Goal: Task Accomplishment & Management: Manage account settings

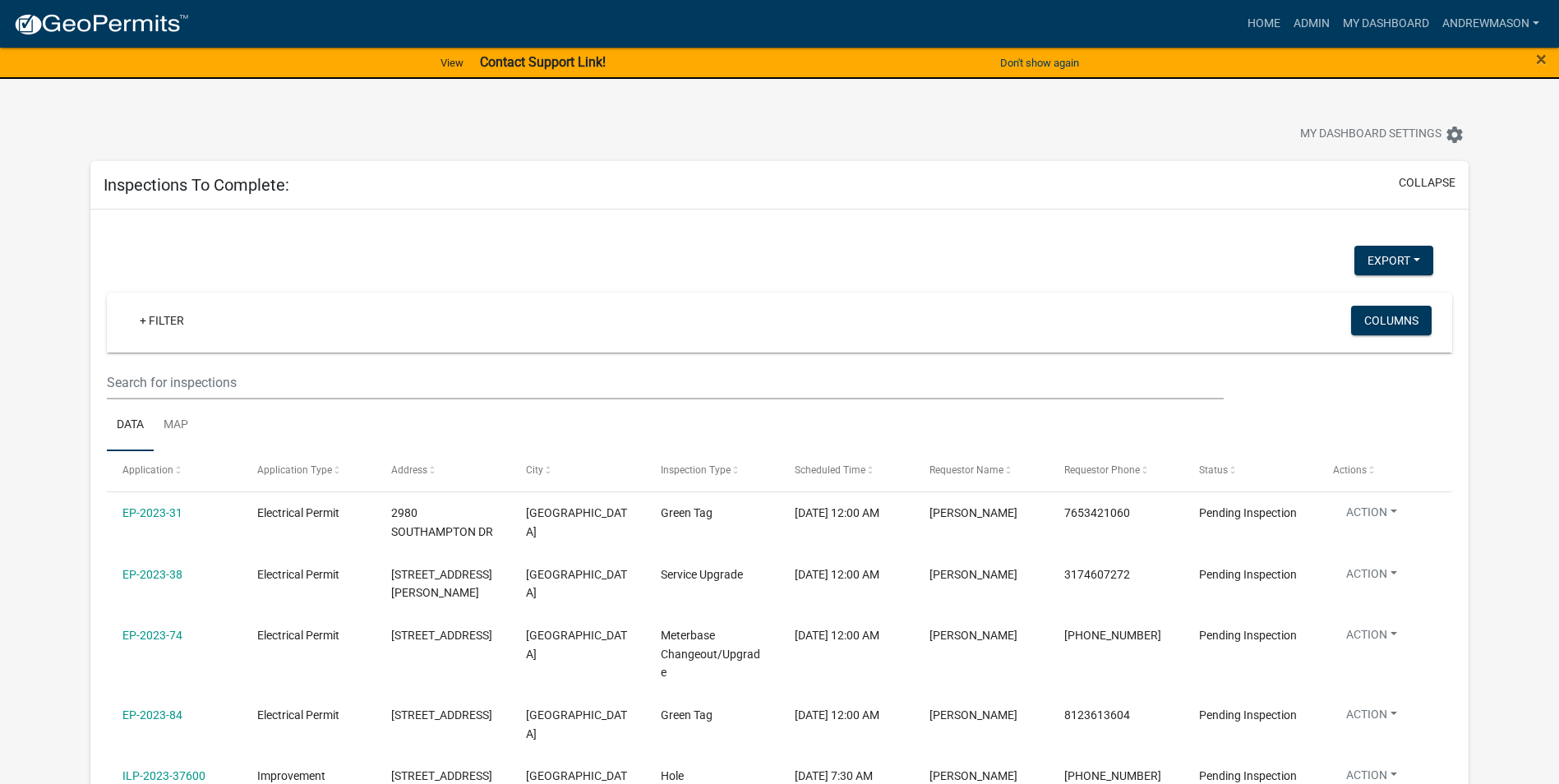
select select "3: 100"
click at [1325, 22] on link "Admin" at bounding box center [1312, 24] width 50 height 31
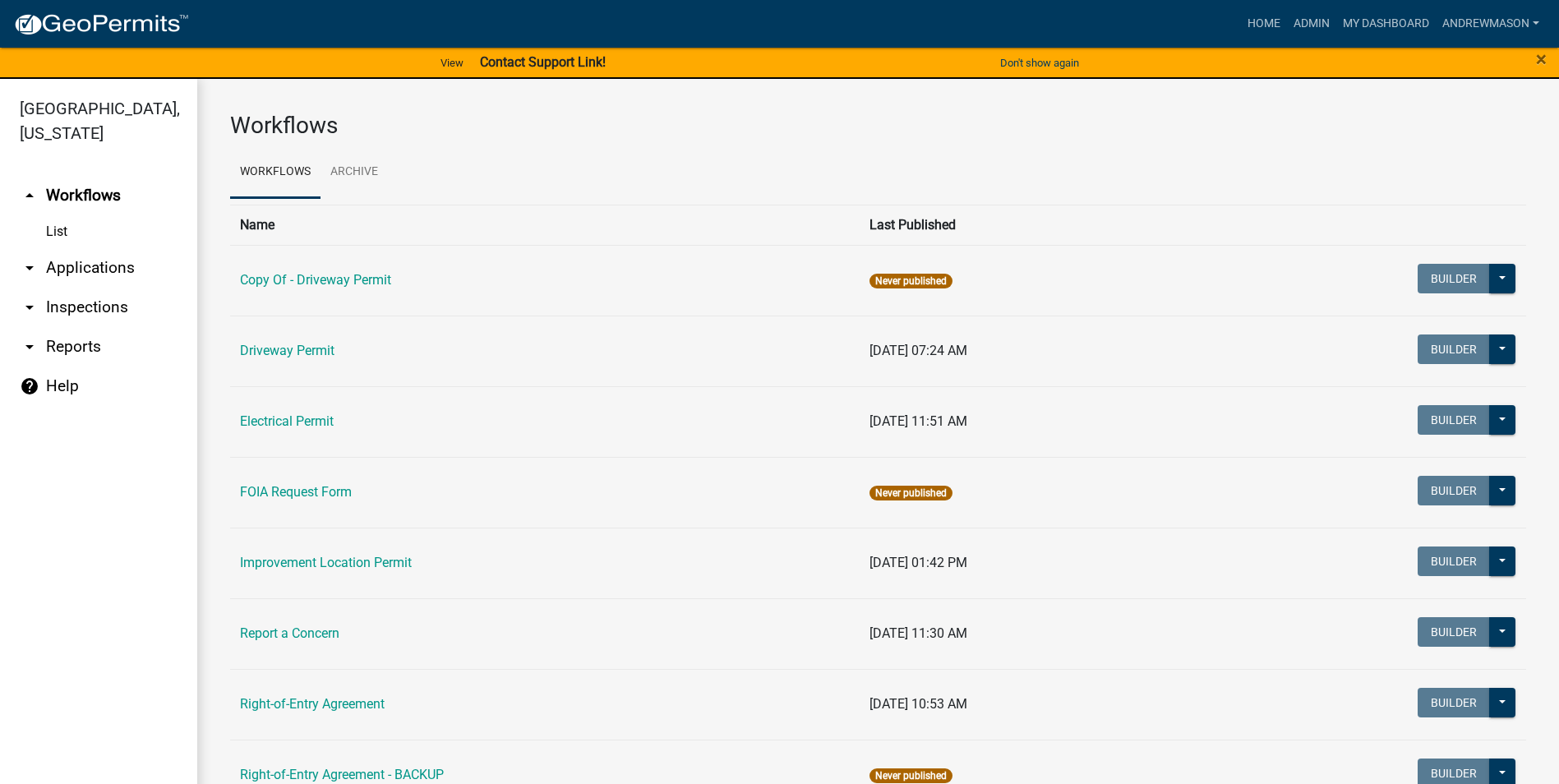
click at [92, 270] on link "arrow_drop_down Applications" at bounding box center [98, 267] width 197 height 39
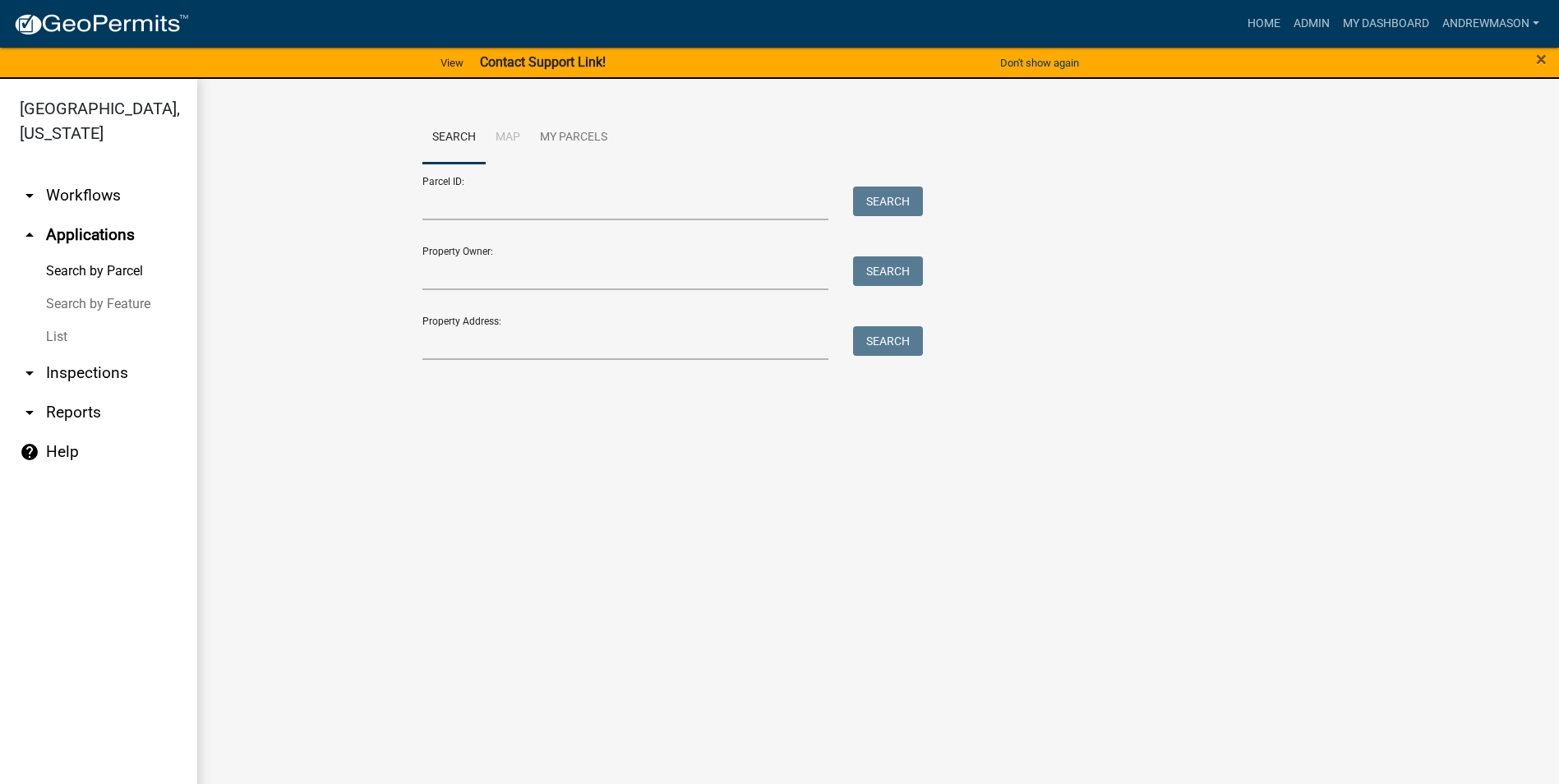
click at [49, 335] on link "List" at bounding box center [98, 337] width 197 height 32
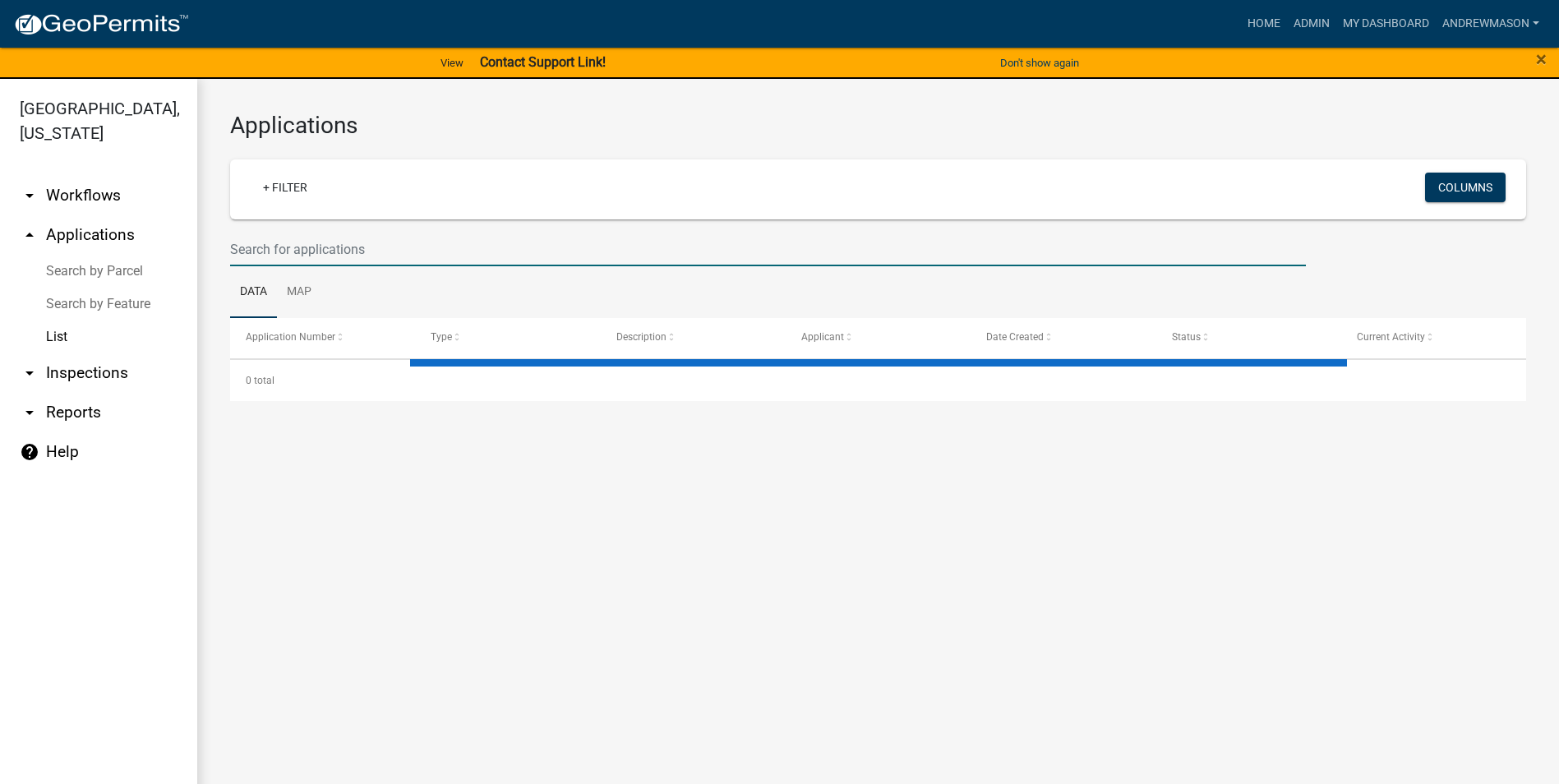
click at [353, 246] on input "text" at bounding box center [768, 249] width 1076 height 33
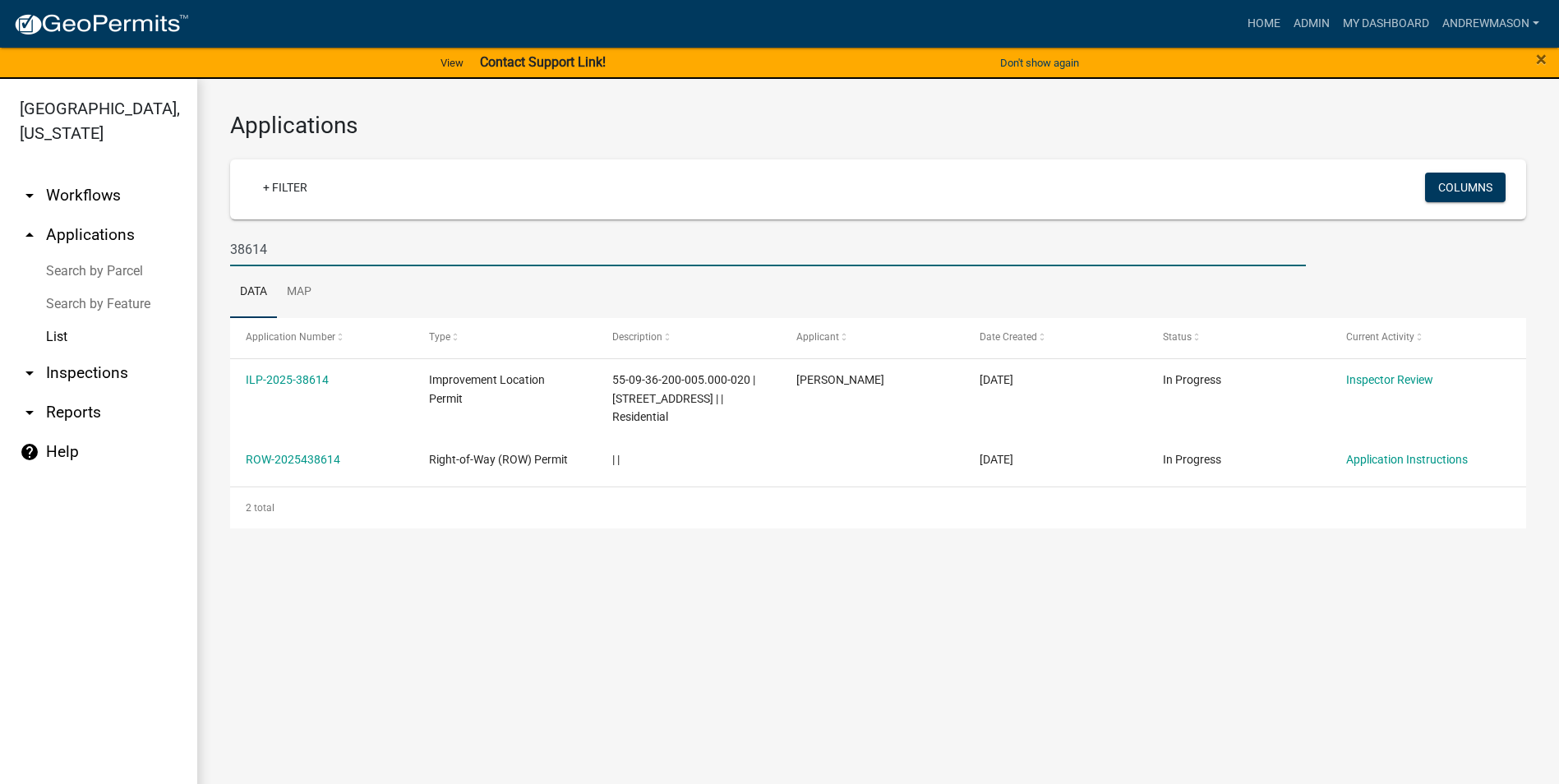
scroll to position [20, 0]
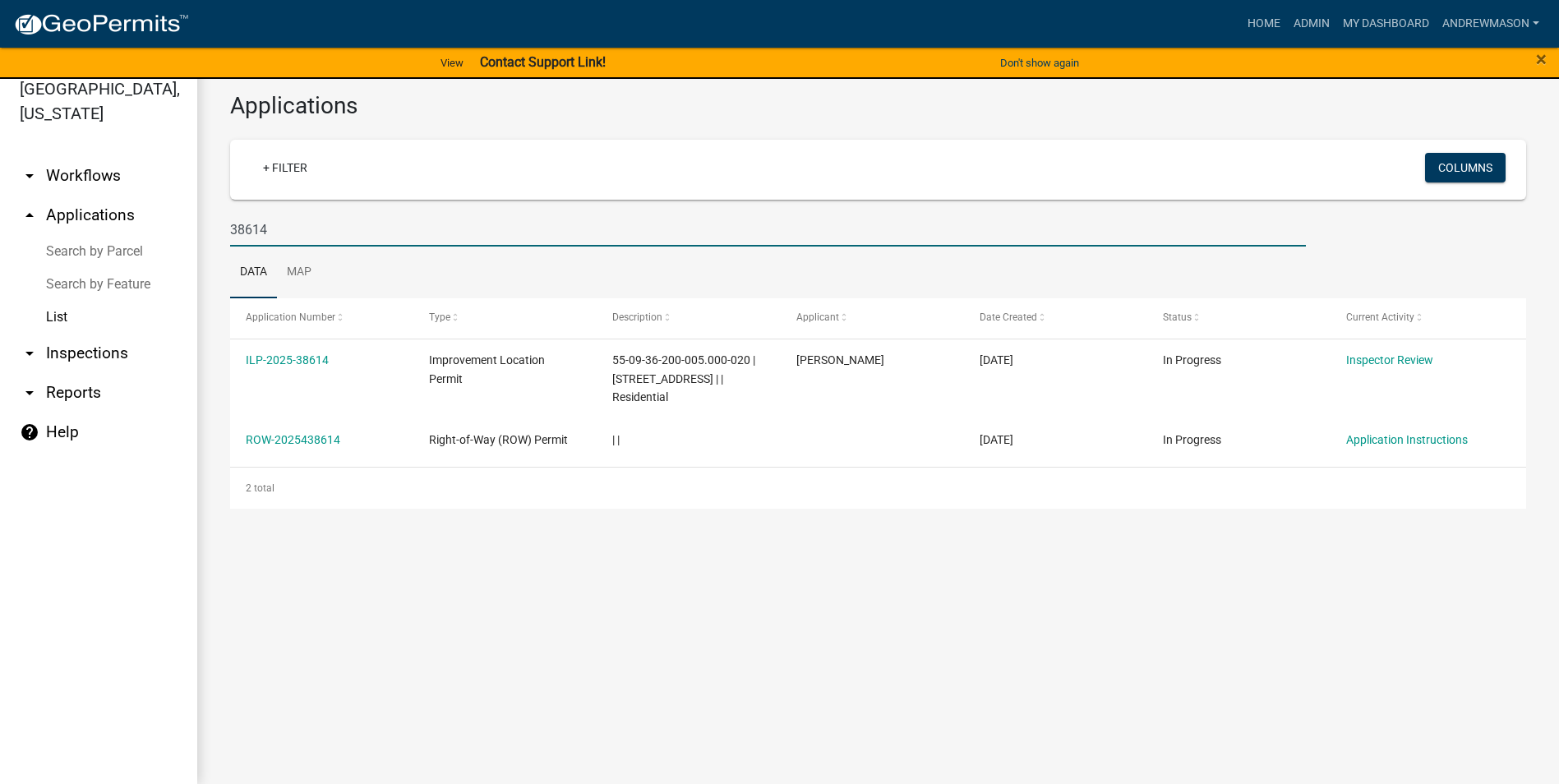
type input "38614"
click at [286, 360] on link "ILP-2025-38614" at bounding box center [287, 360] width 83 height 13
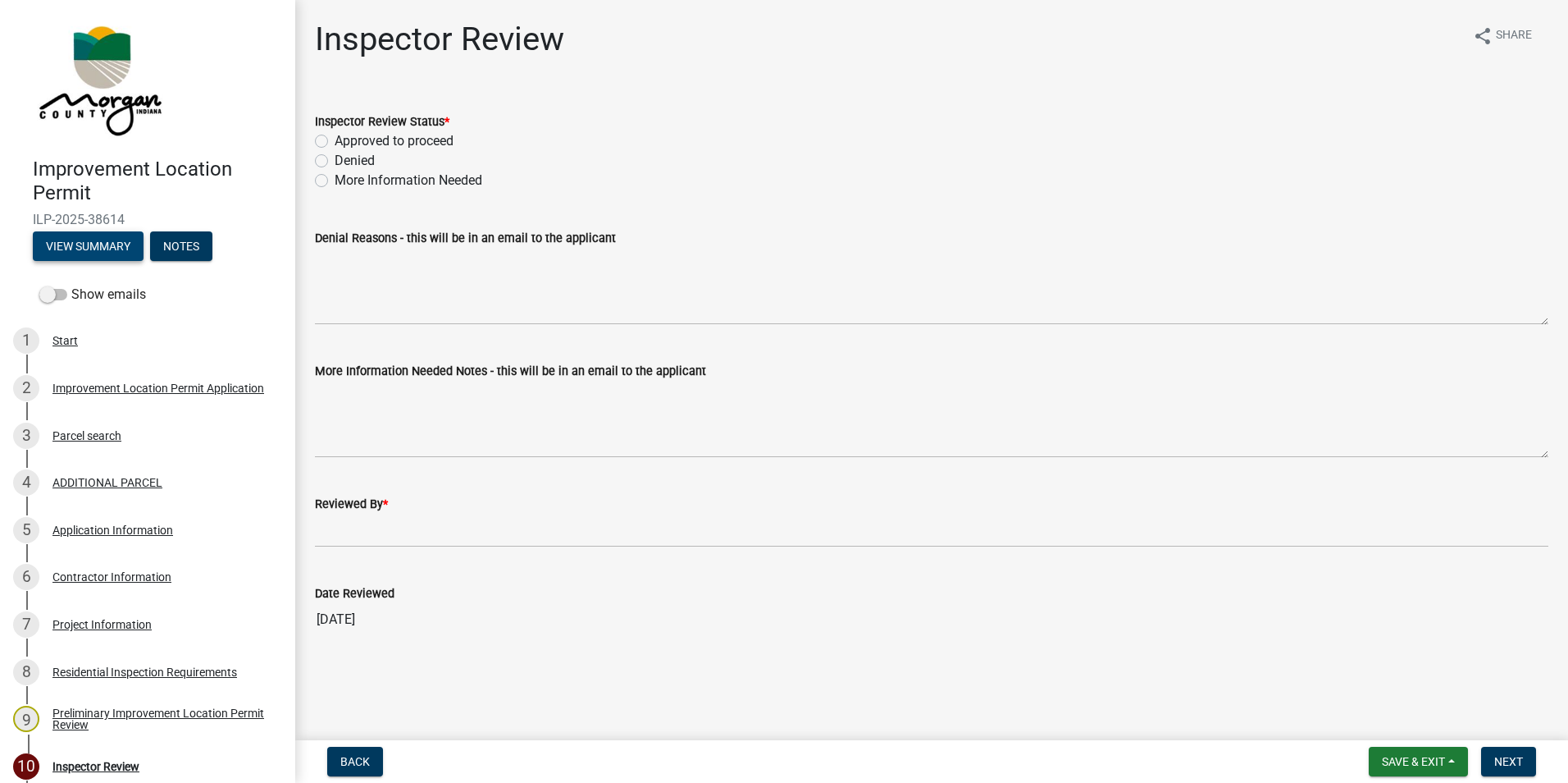
click at [100, 241] on button "View Summary" at bounding box center [88, 246] width 110 height 30
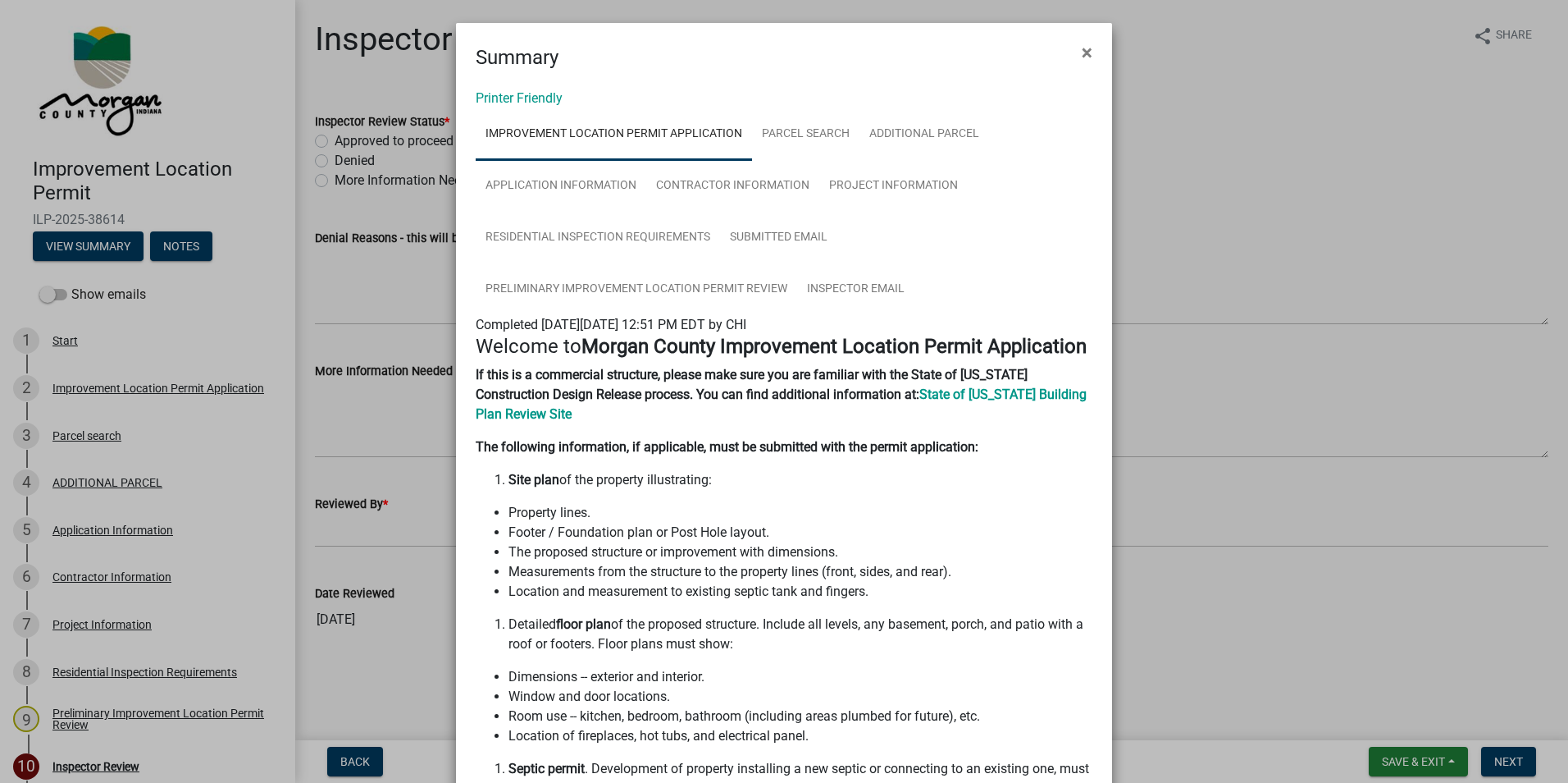
click at [1082, 50] on span "×" at bounding box center [1086, 52] width 10 height 23
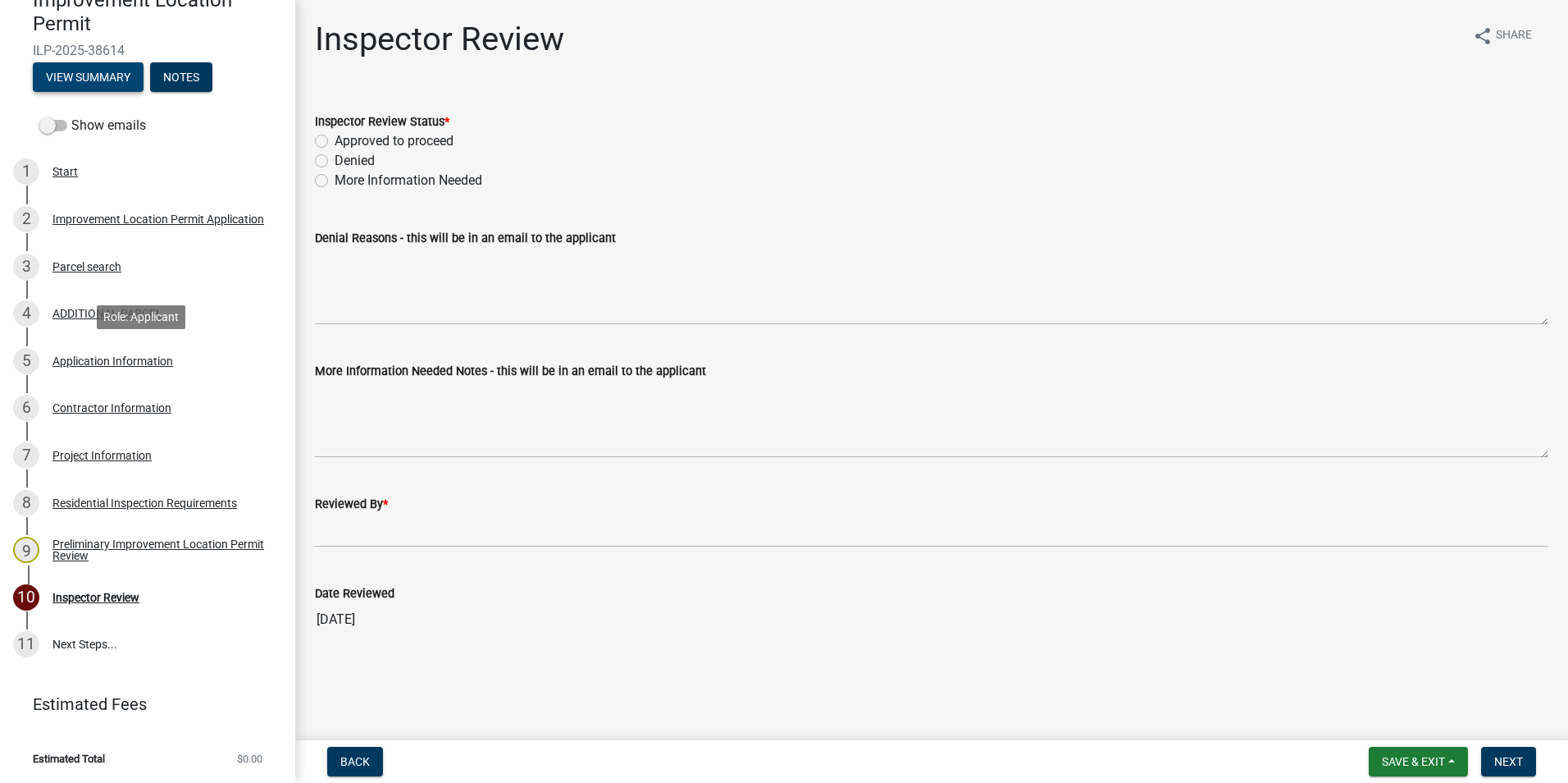
scroll to position [170, 0]
click at [95, 452] on div "Project Information" at bounding box center [102, 454] width 99 height 11
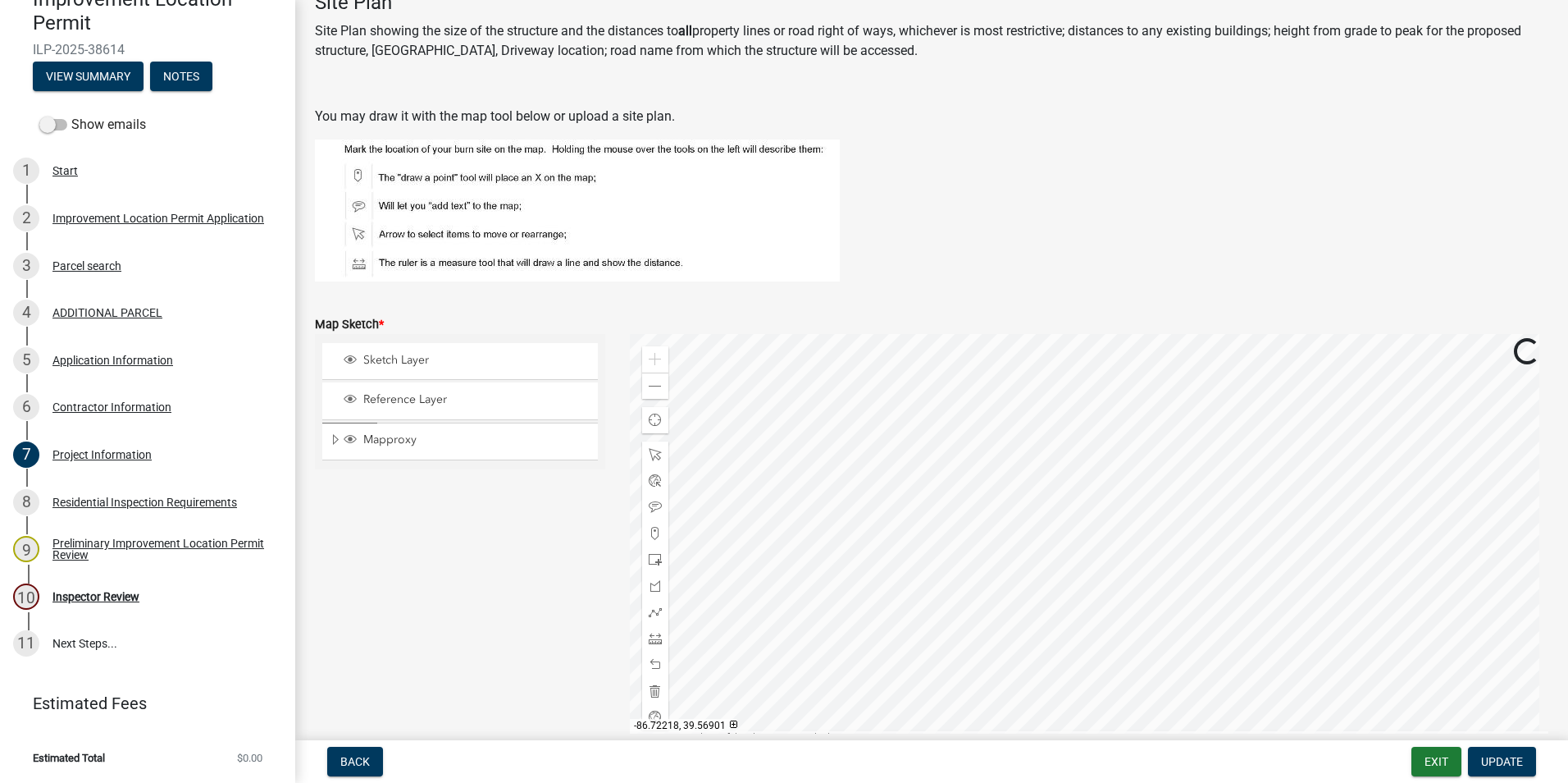
scroll to position [3948, 0]
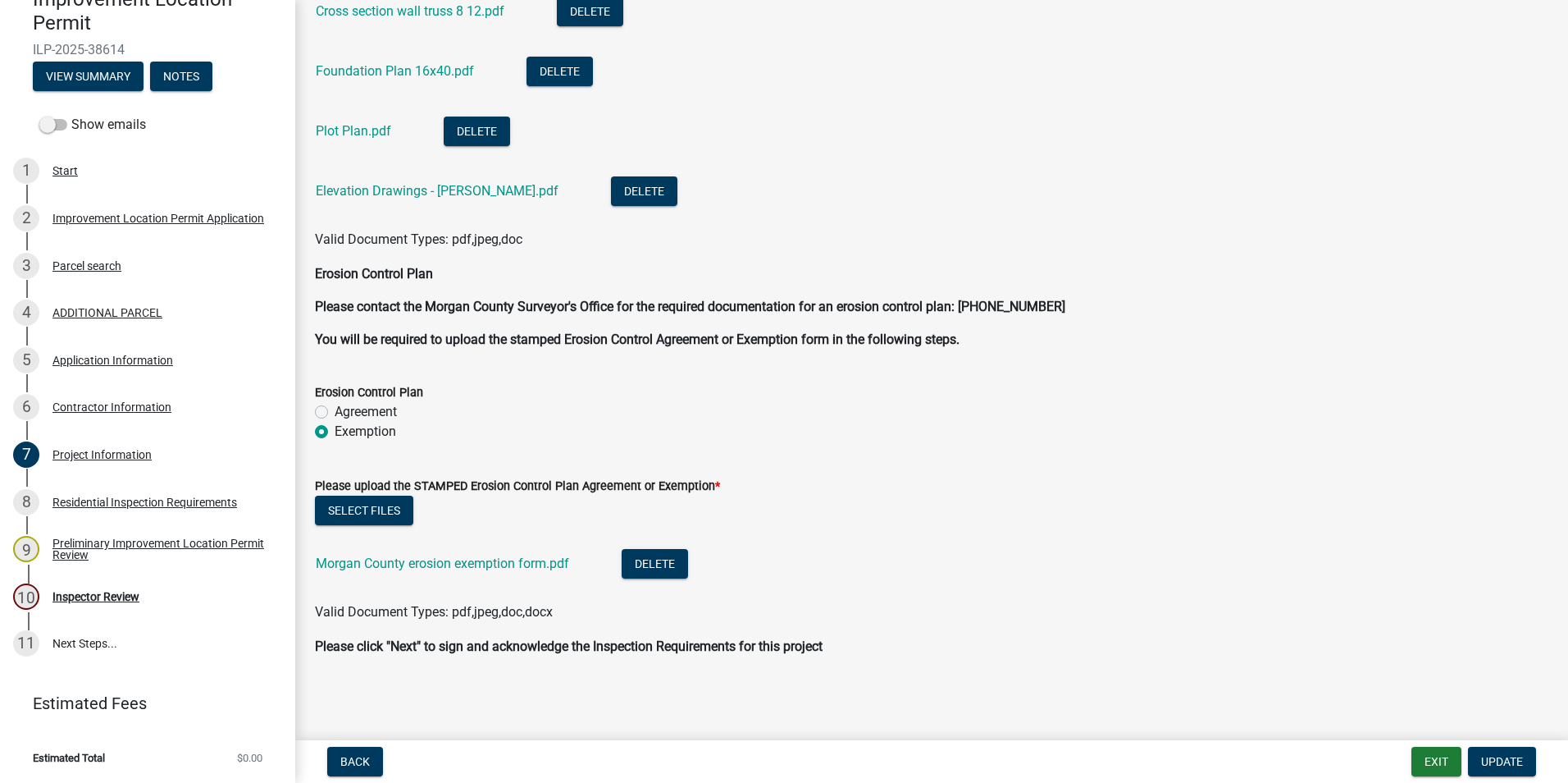
click at [491, 566] on link "Morgan County erosion exemption form.pdf" at bounding box center [443, 563] width 253 height 15
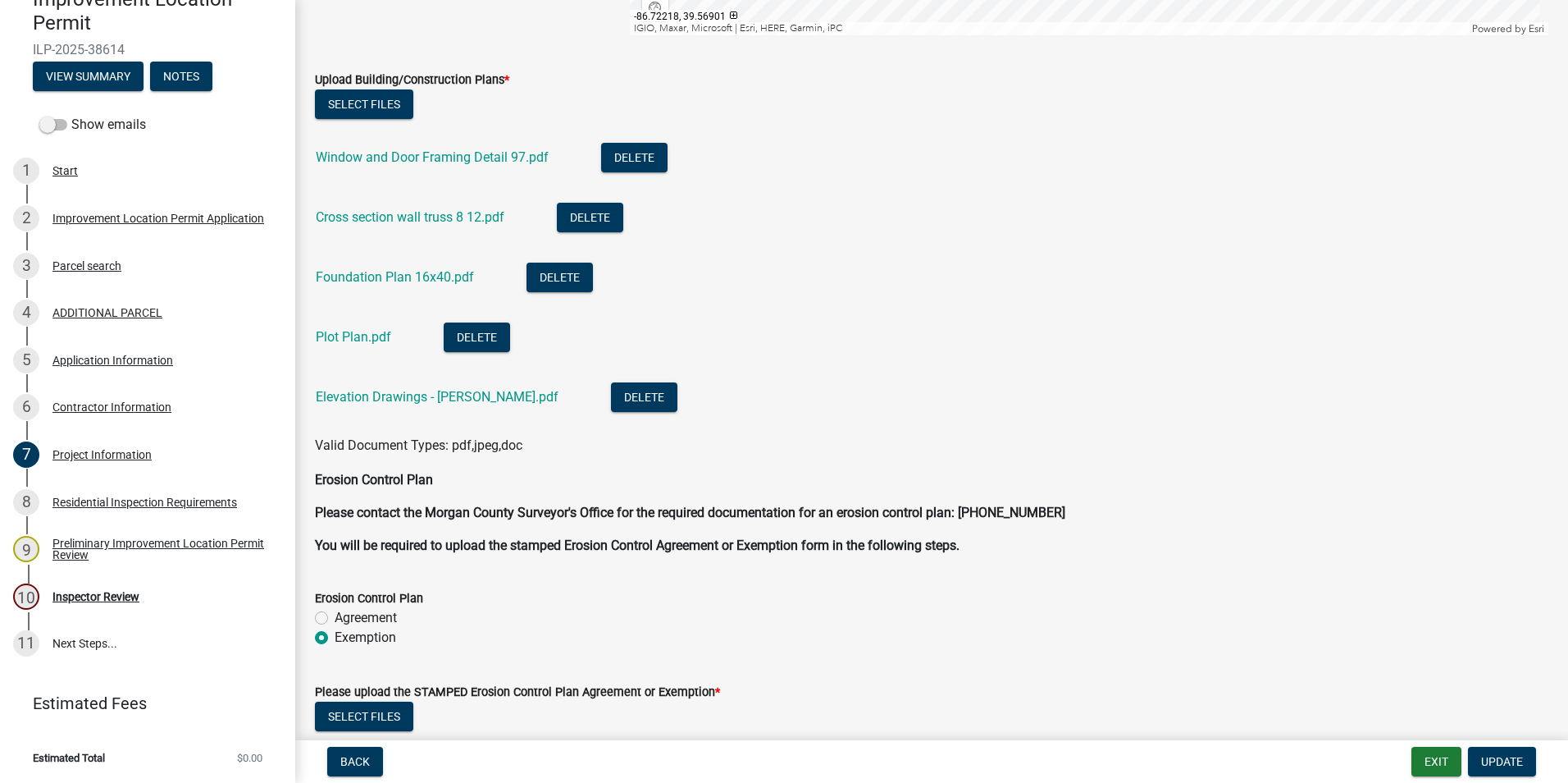
scroll to position [3702, 0]
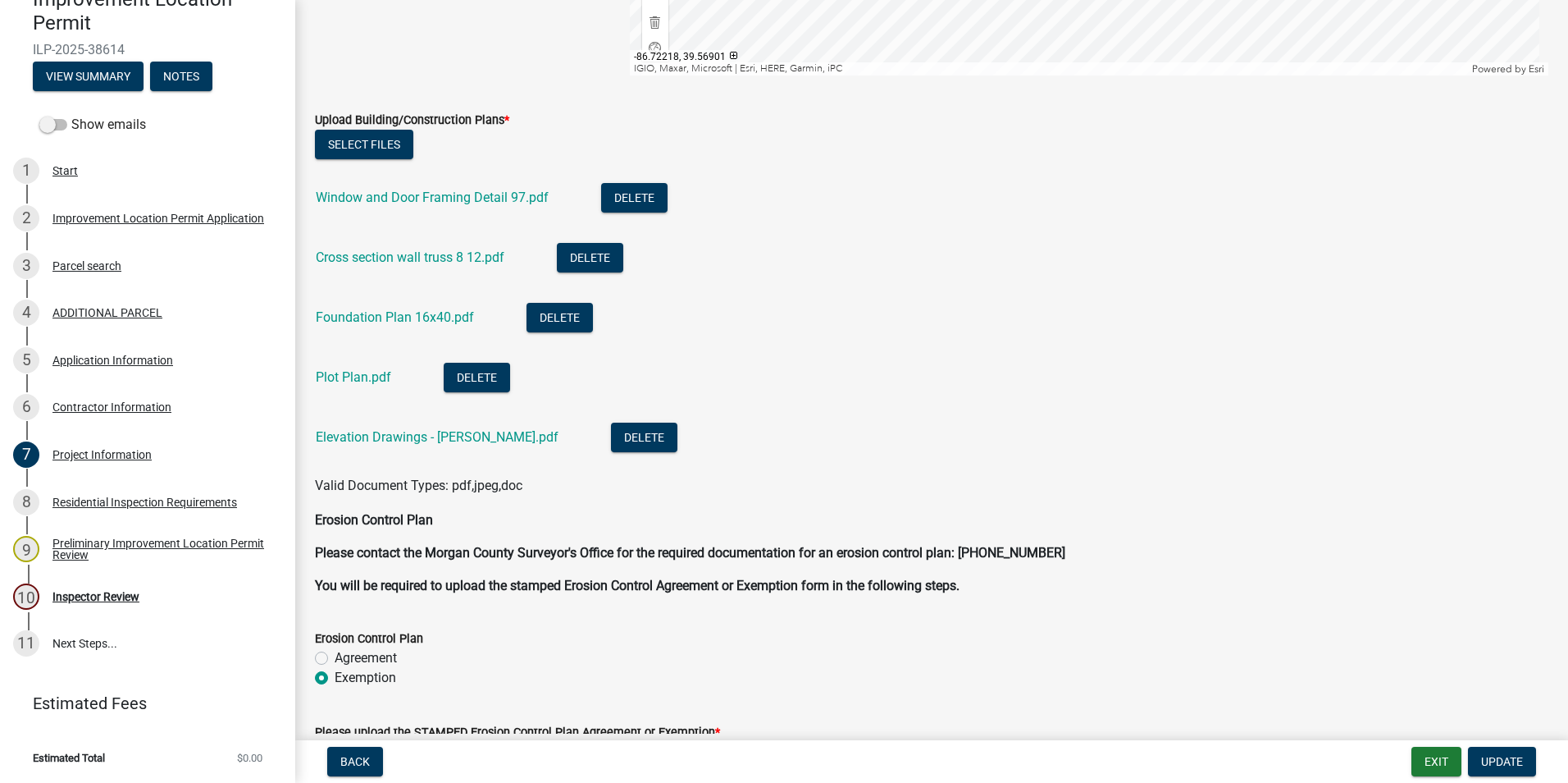
click at [451, 436] on link "Elevation Drawings - [PERSON_NAME].pdf" at bounding box center [437, 437] width 243 height 15
click at [109, 596] on div "Inspector Review" at bounding box center [95, 596] width 87 height 11
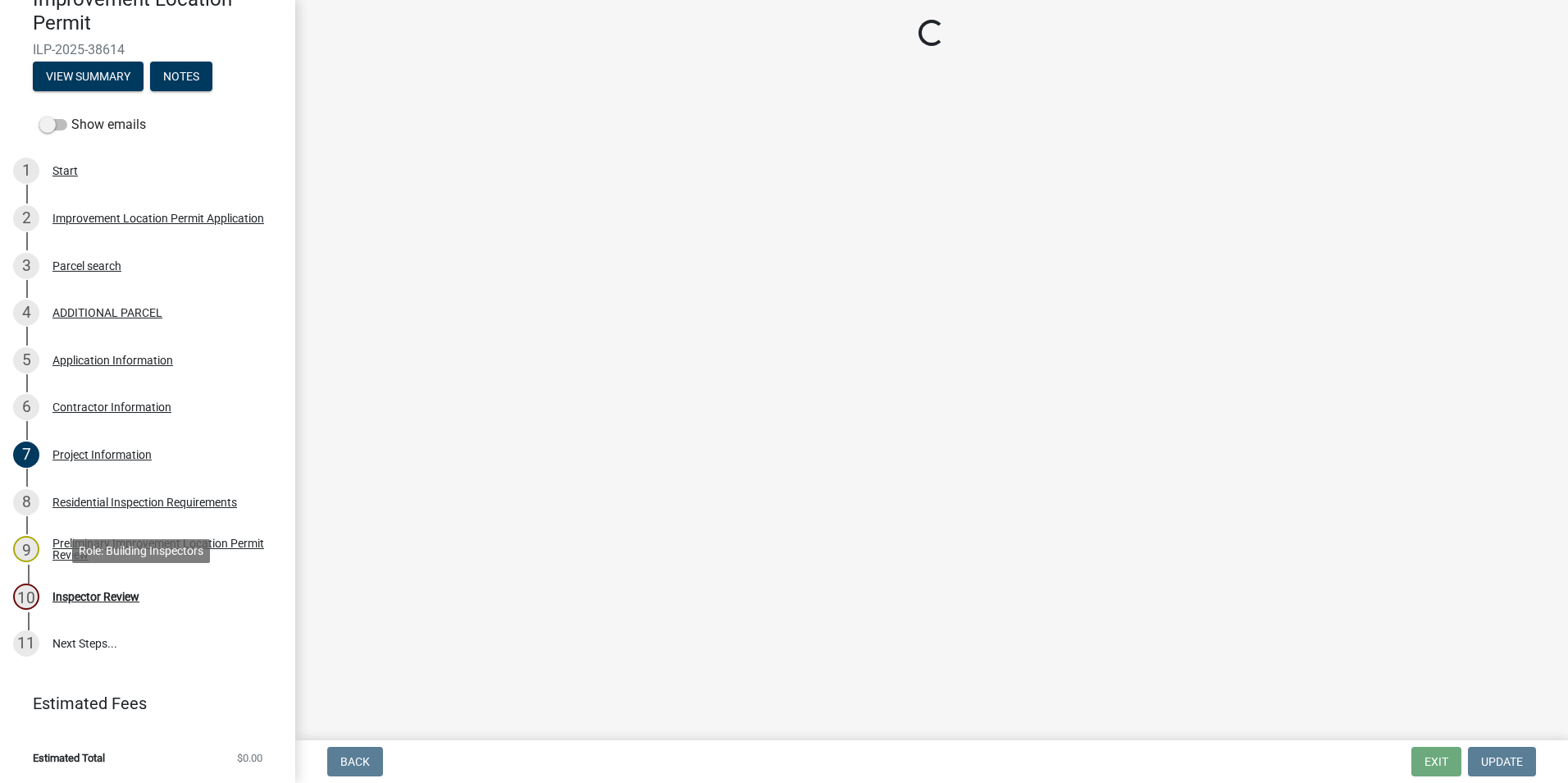
scroll to position [0, 0]
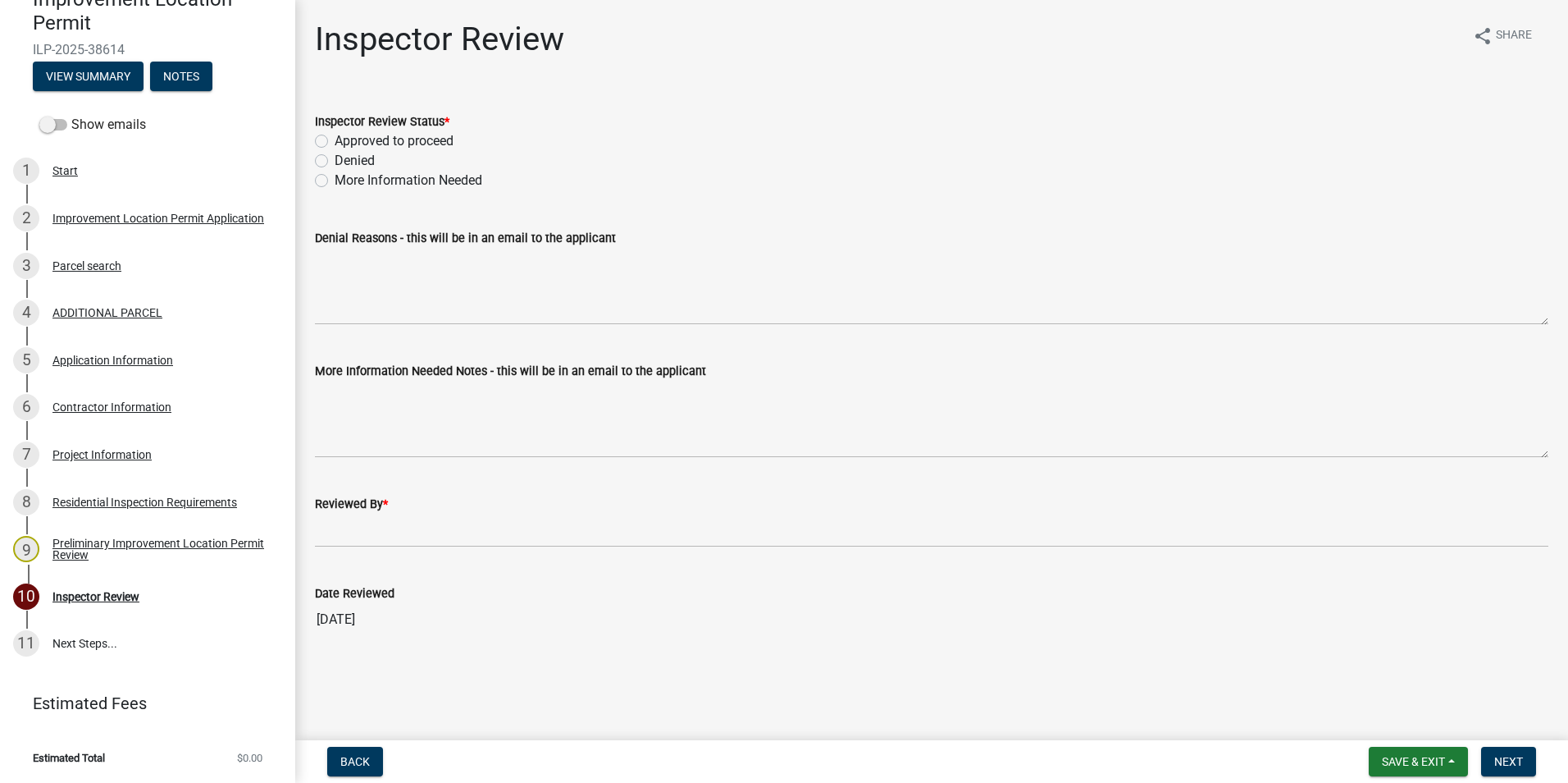
click at [335, 184] on label "More Information Needed" at bounding box center [408, 180] width 148 height 20
click at [335, 181] on input "More Information Needed" at bounding box center [340, 175] width 10 height 10
radio input "true"
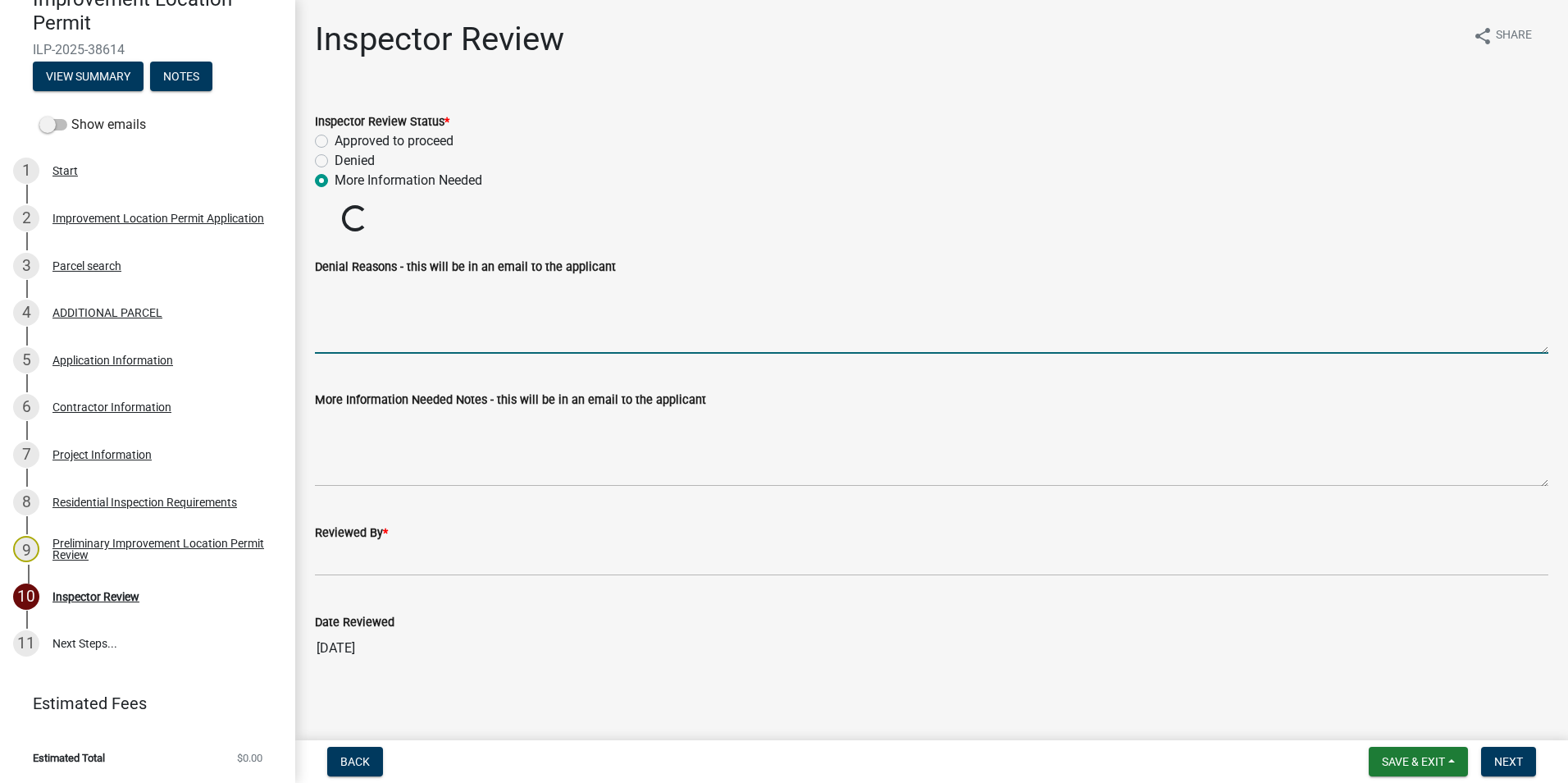
click at [429, 353] on textarea "Denial Reasons - this will be in an email to the applicant" at bounding box center [932, 314] width 1234 height 77
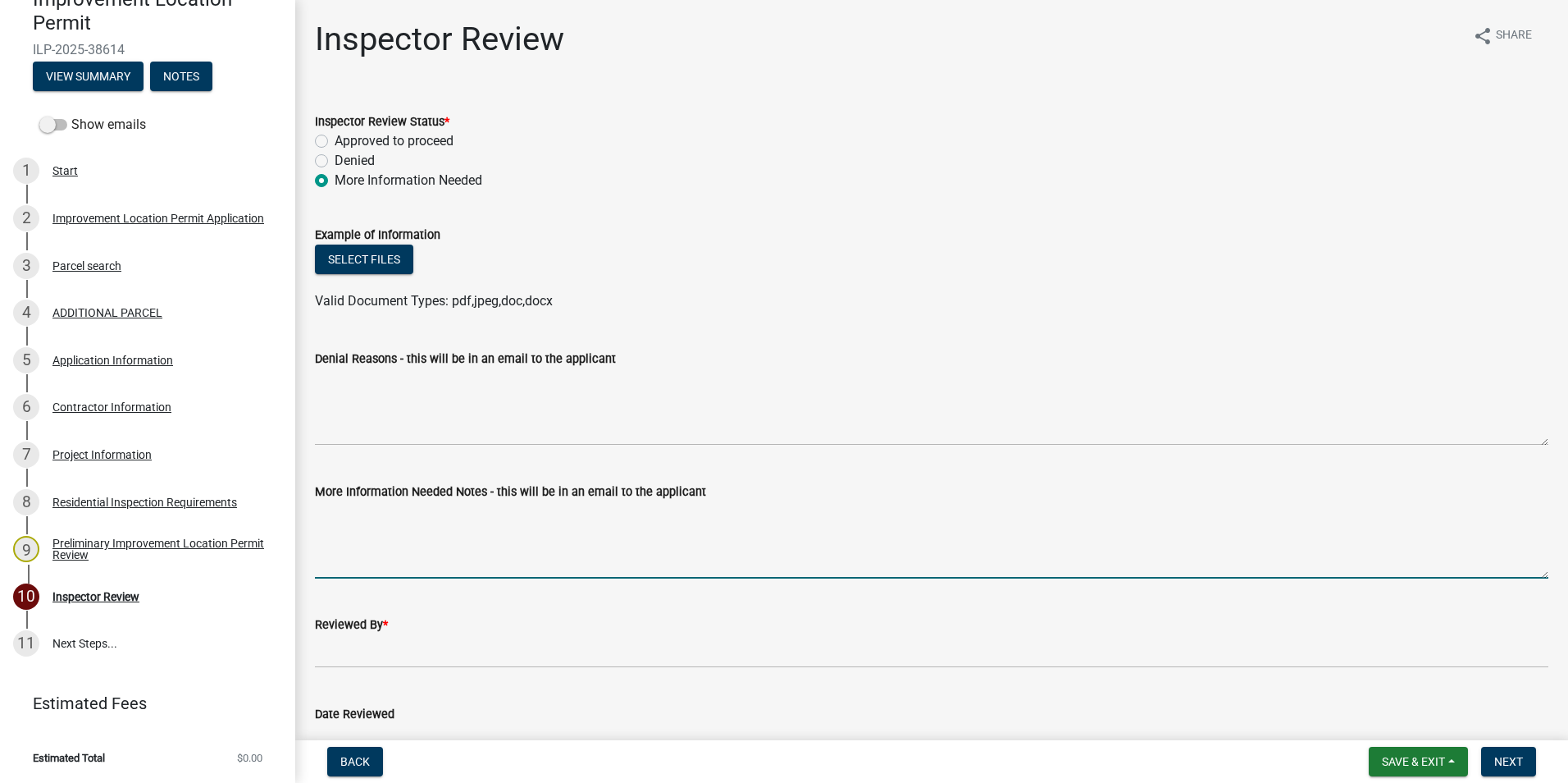
click at [413, 530] on textarea "More Information Needed Notes - this will be in an email to the applicant" at bounding box center [932, 539] width 1234 height 77
click at [762, 518] on textarea "The surveyor letter is required to be signed and stamped by the surveyor." at bounding box center [932, 539] width 1234 height 77
type textarea "The surveyor letter is required to be signed and stamped by the surveyor. The a…"
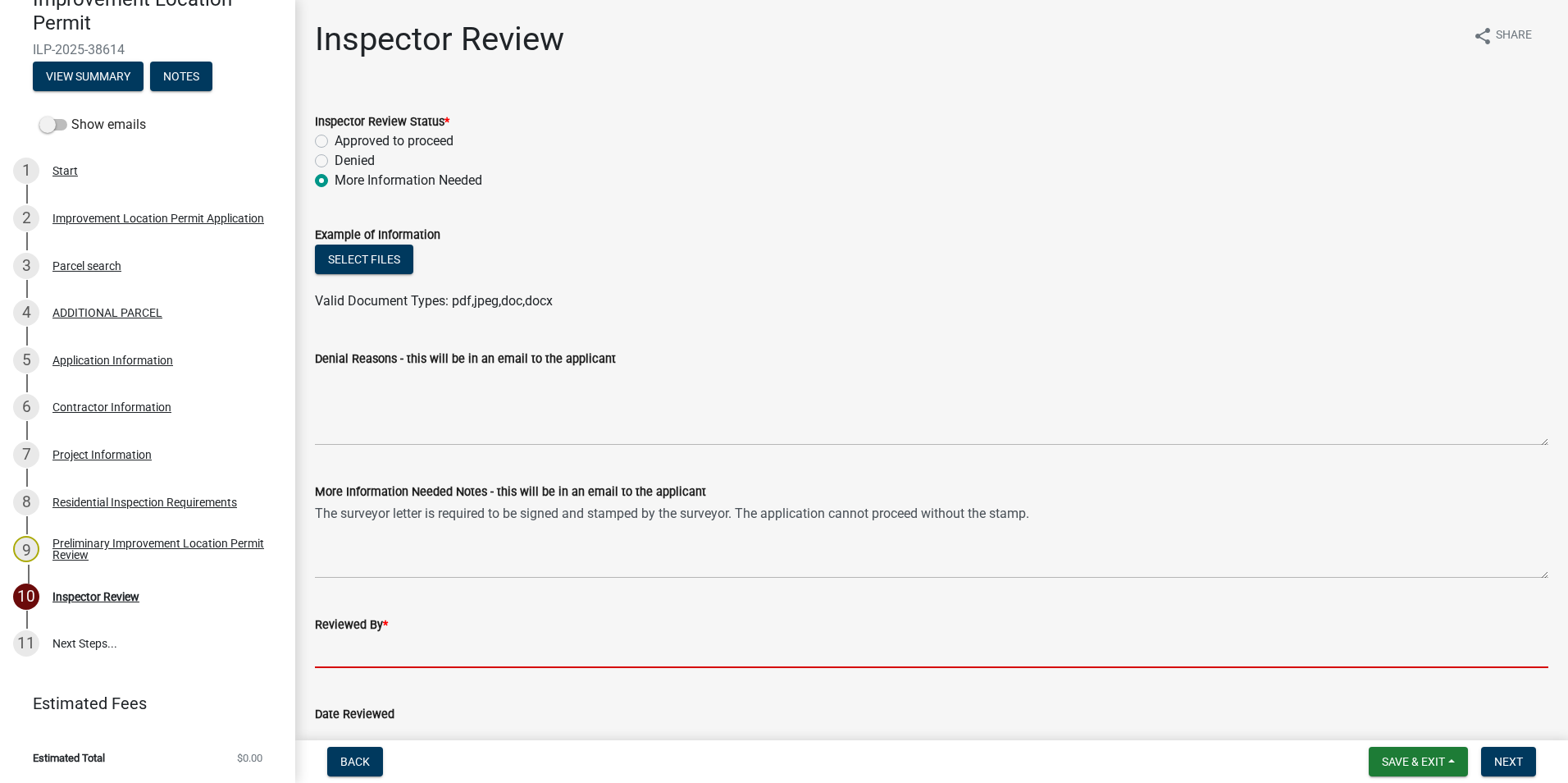
click at [329, 649] on input "Reviewed By *" at bounding box center [932, 651] width 1234 height 33
type input "AFM"
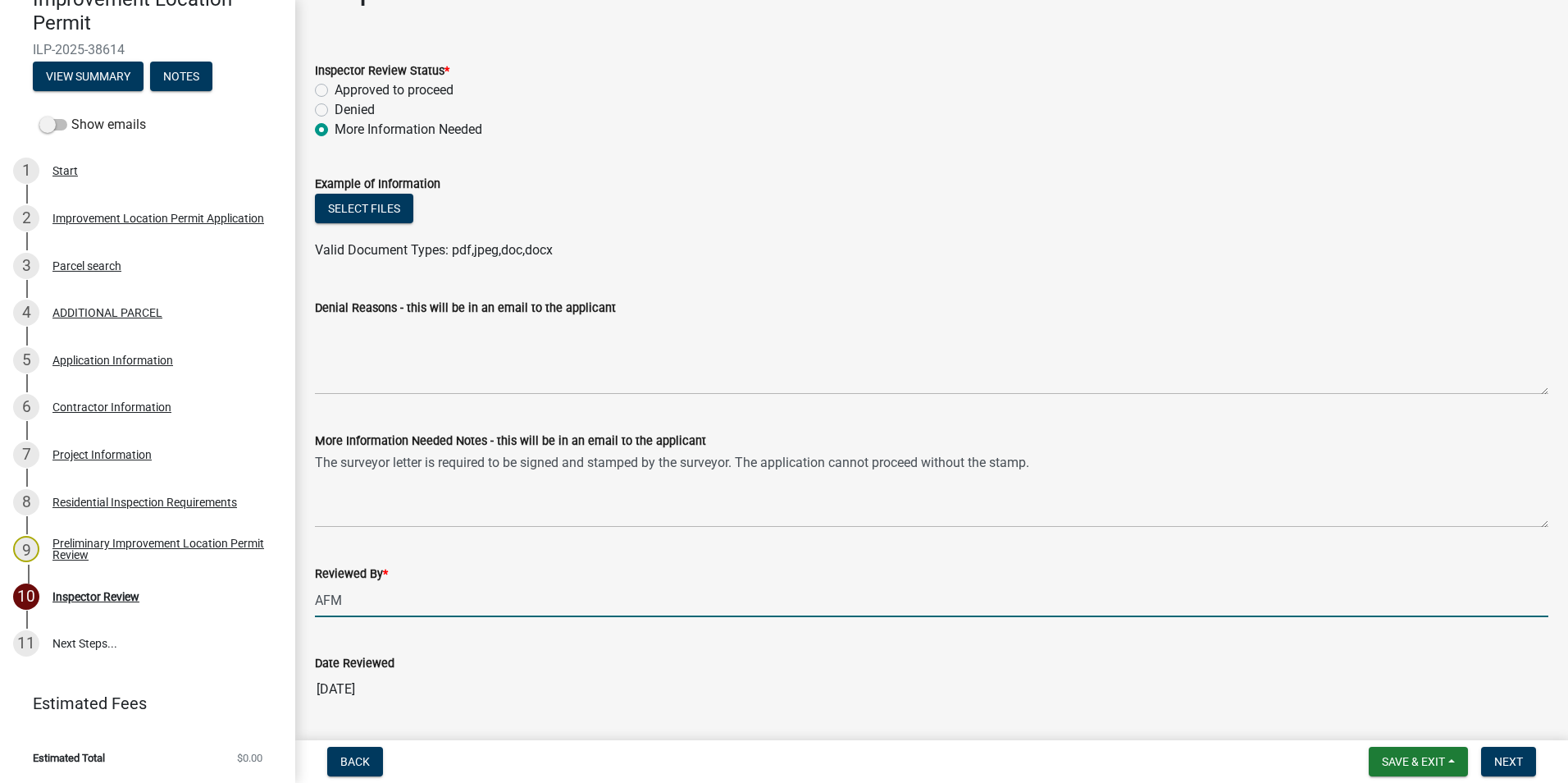
scroll to position [100, 0]
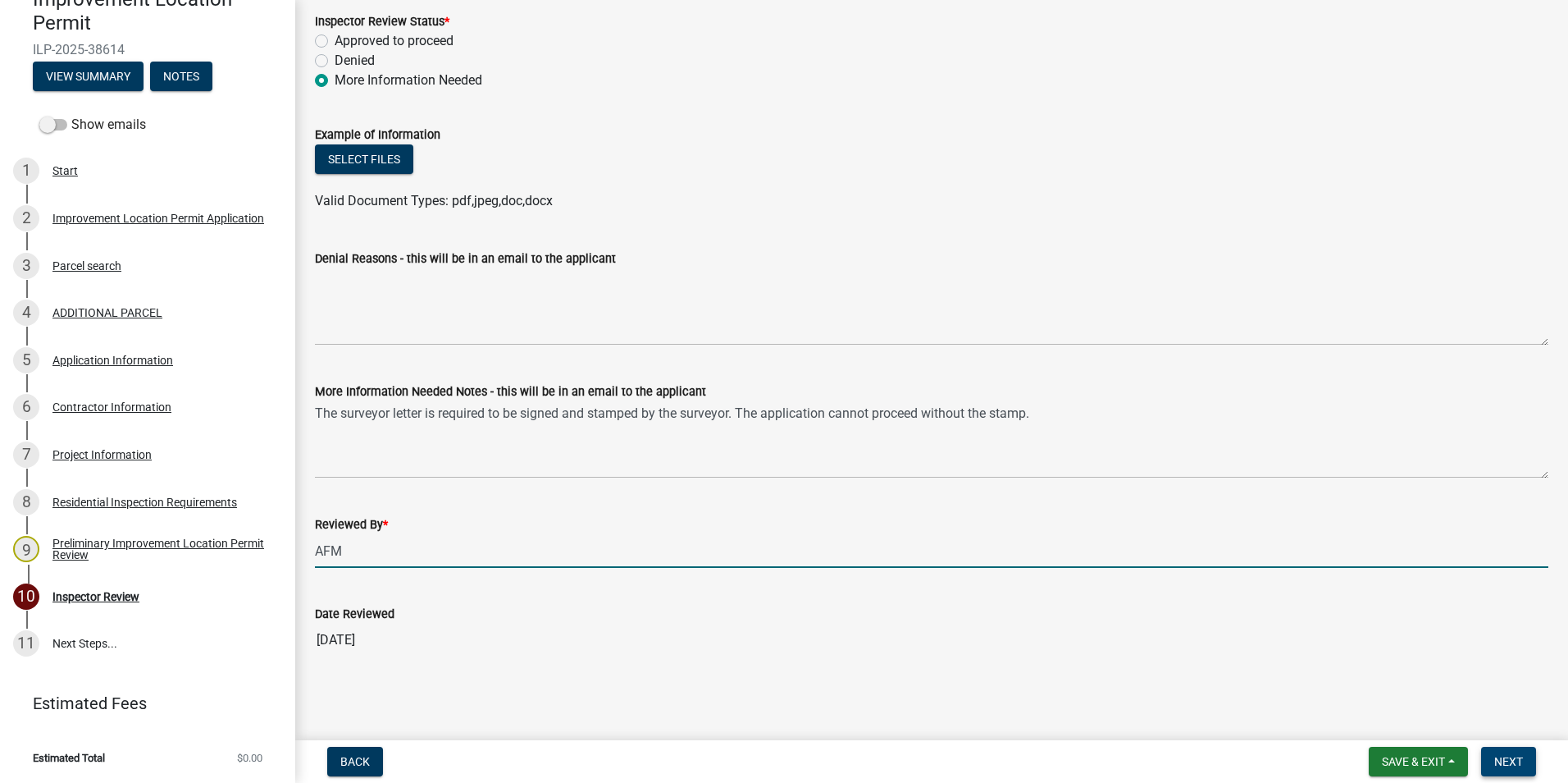
click at [1514, 752] on button "Next" at bounding box center [1509, 761] width 55 height 30
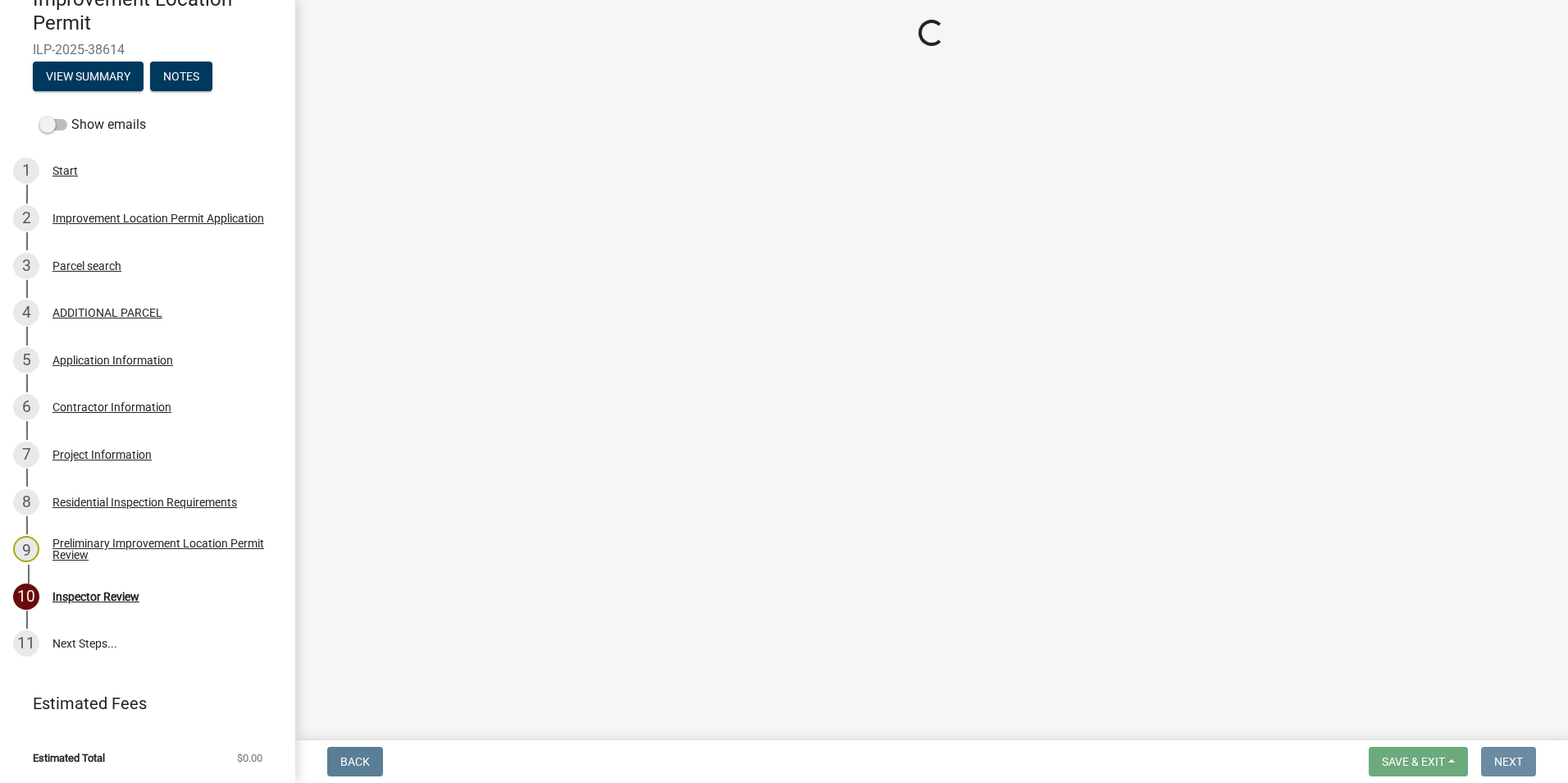
scroll to position [0, 0]
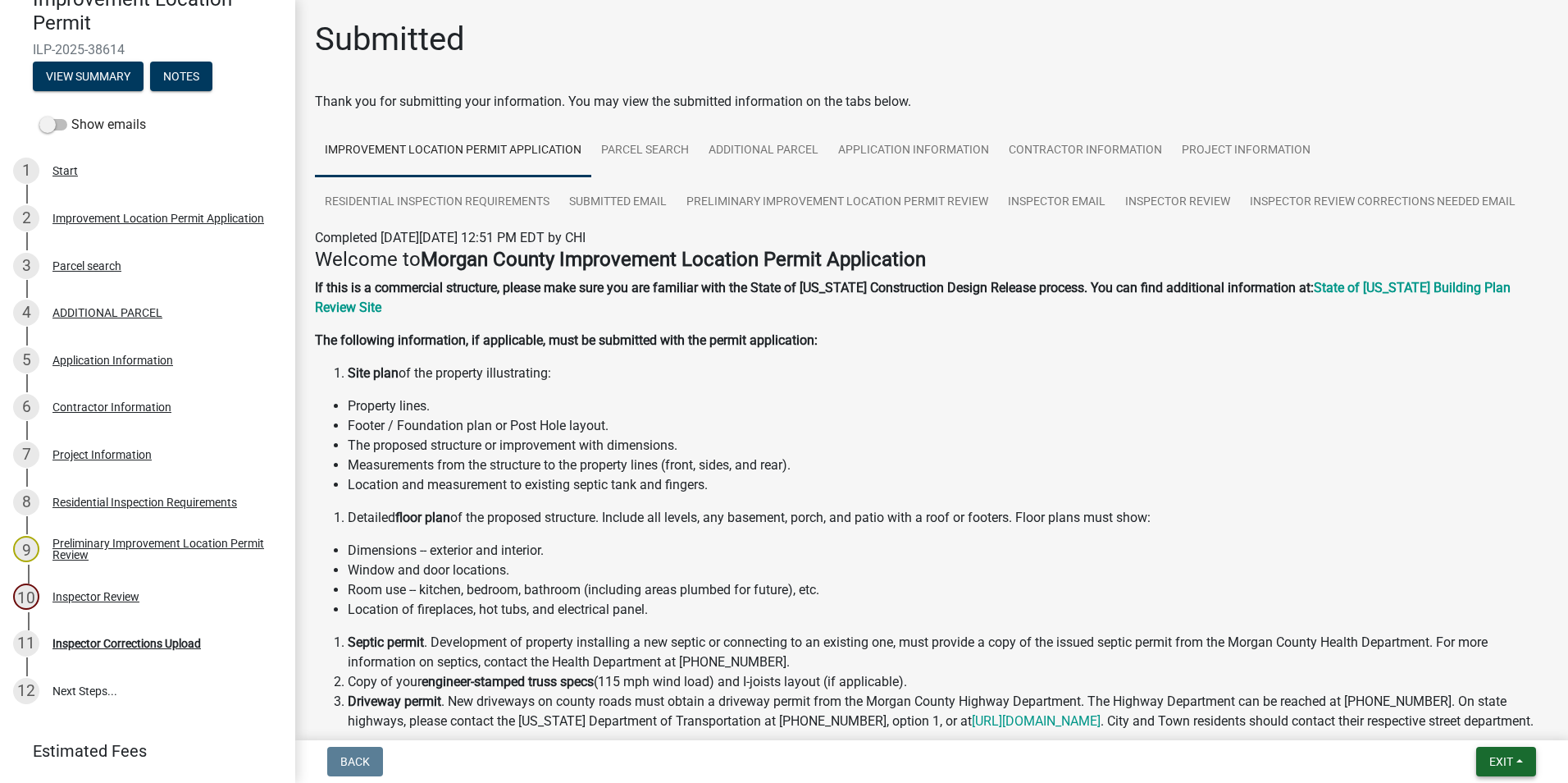
click at [1500, 751] on button "Exit" at bounding box center [1506, 761] width 60 height 30
click at [1466, 724] on button "Save & Exit" at bounding box center [1471, 718] width 131 height 39
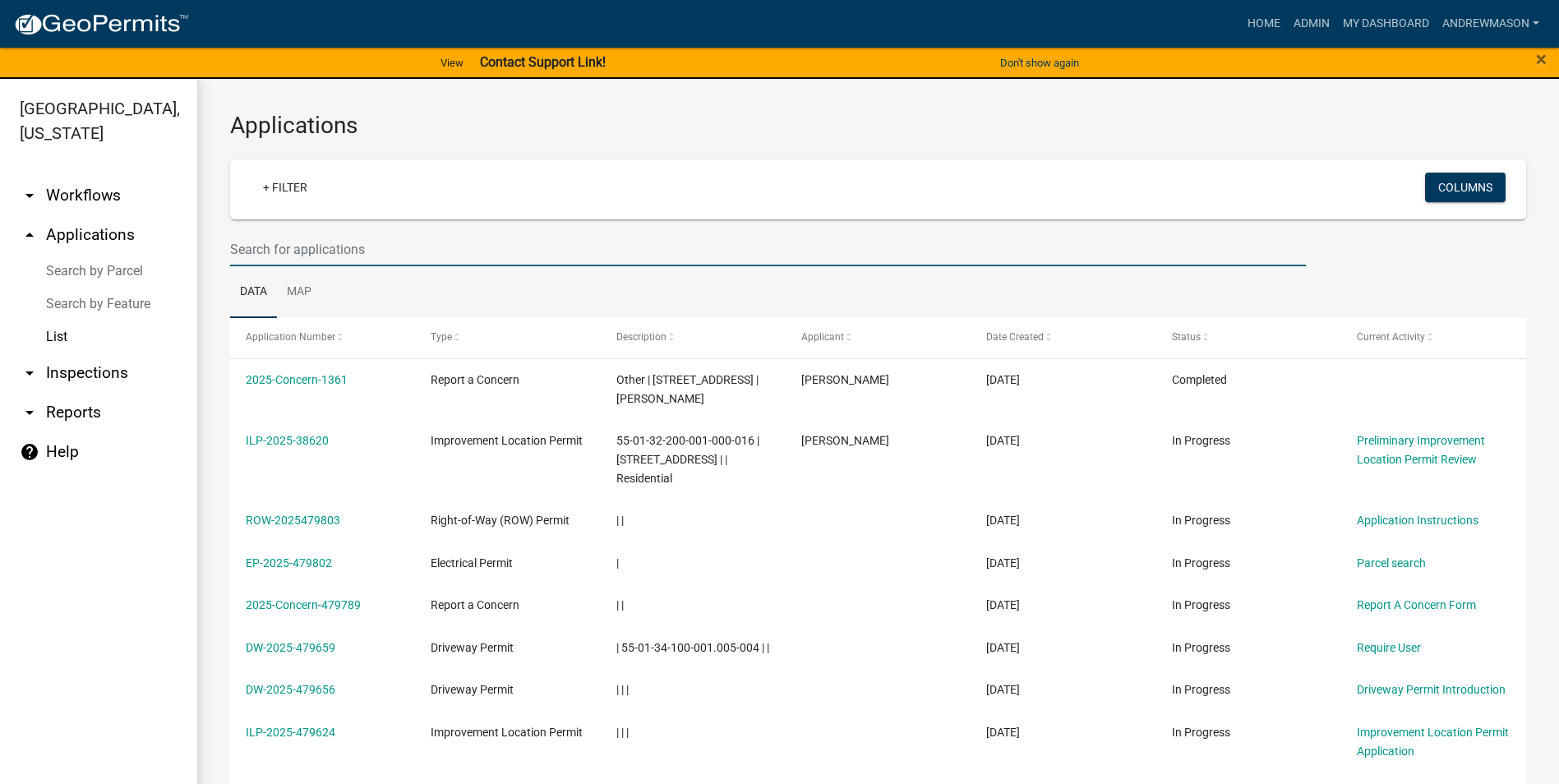
click at [258, 251] on input "text" at bounding box center [768, 249] width 1076 height 33
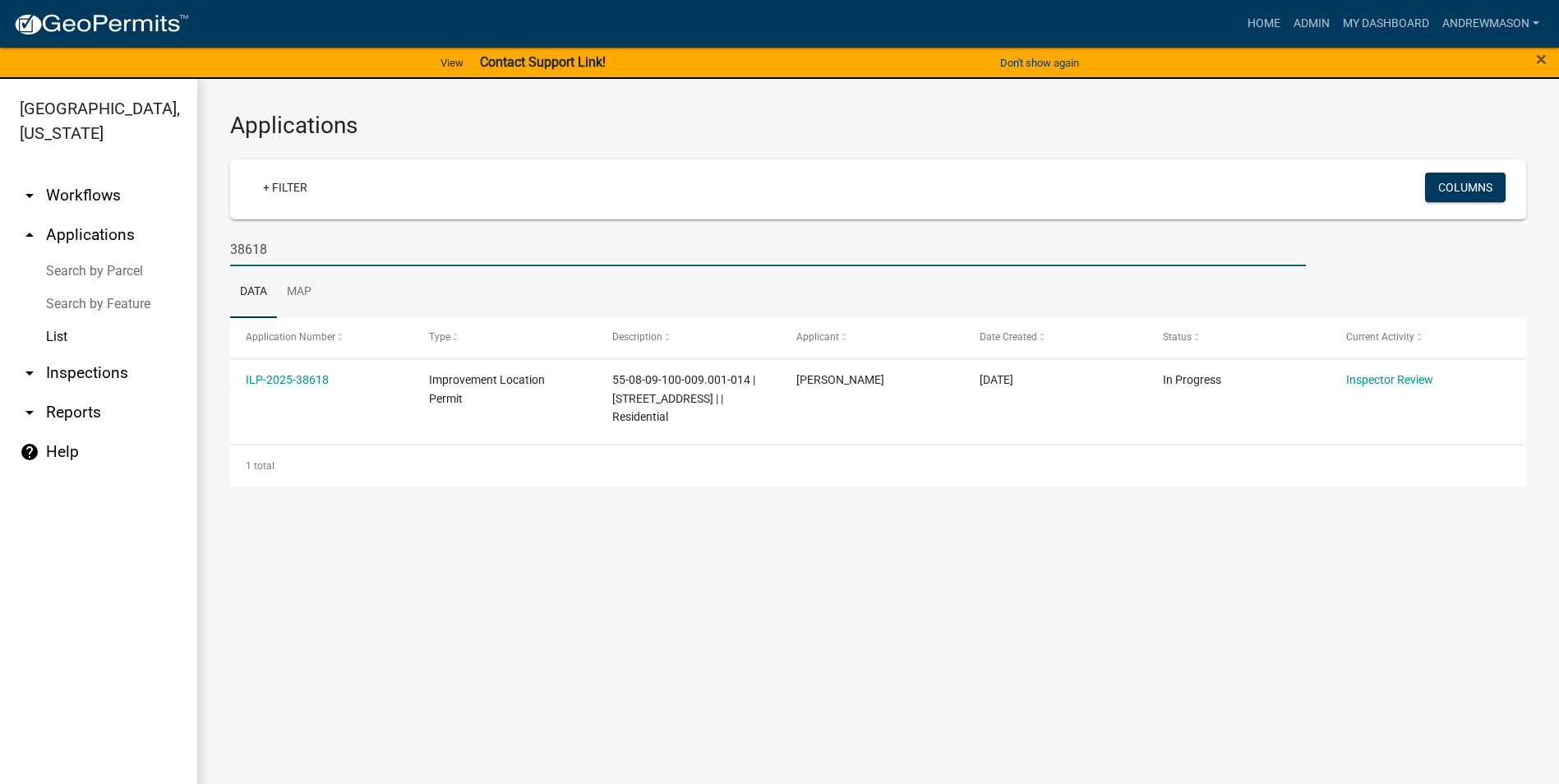
type input "38618"
click at [317, 377] on link "ILP-2025-38618" at bounding box center [287, 380] width 83 height 13
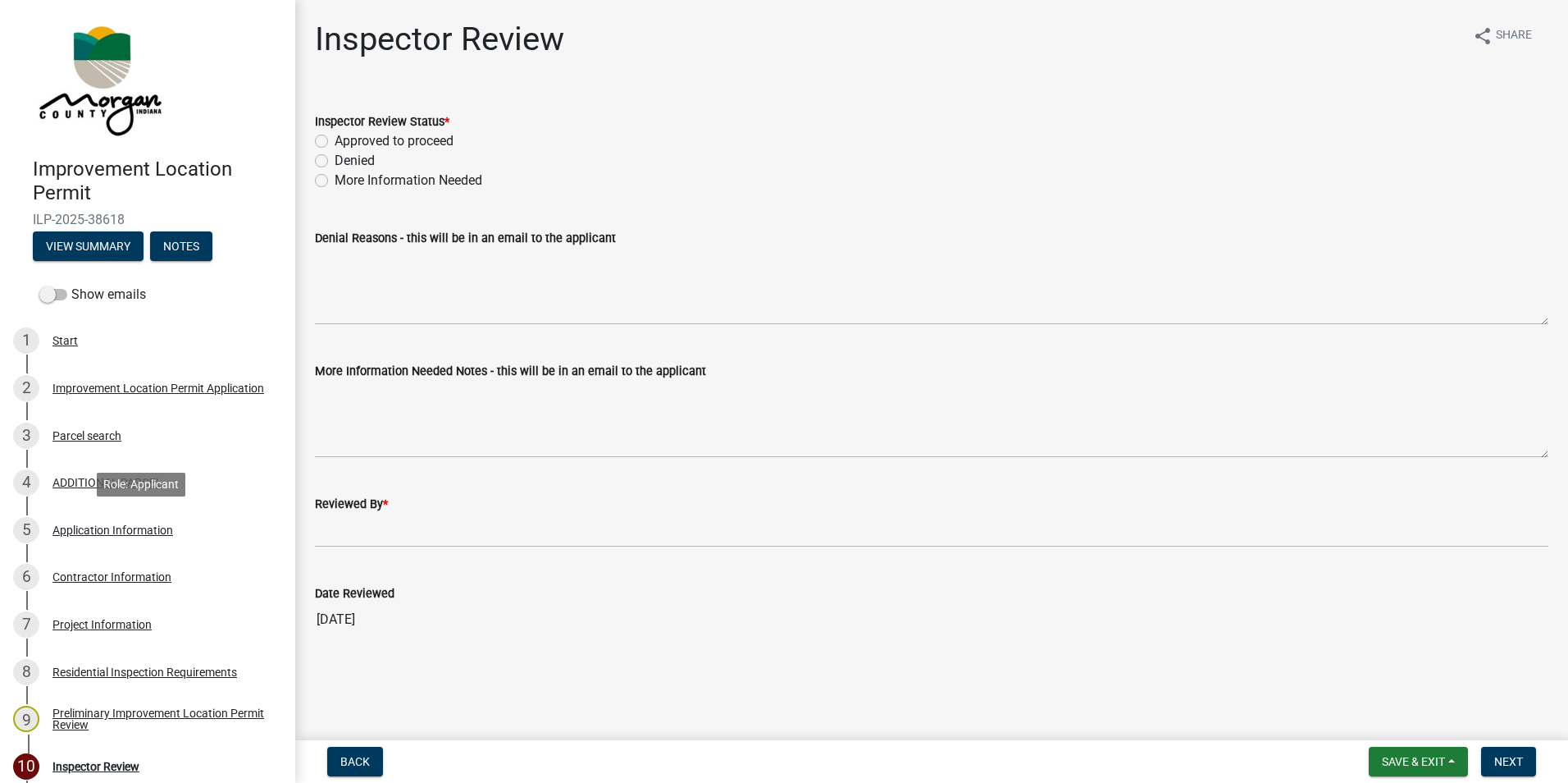
click at [104, 530] on div "Application Information" at bounding box center [112, 531] width 121 height 11
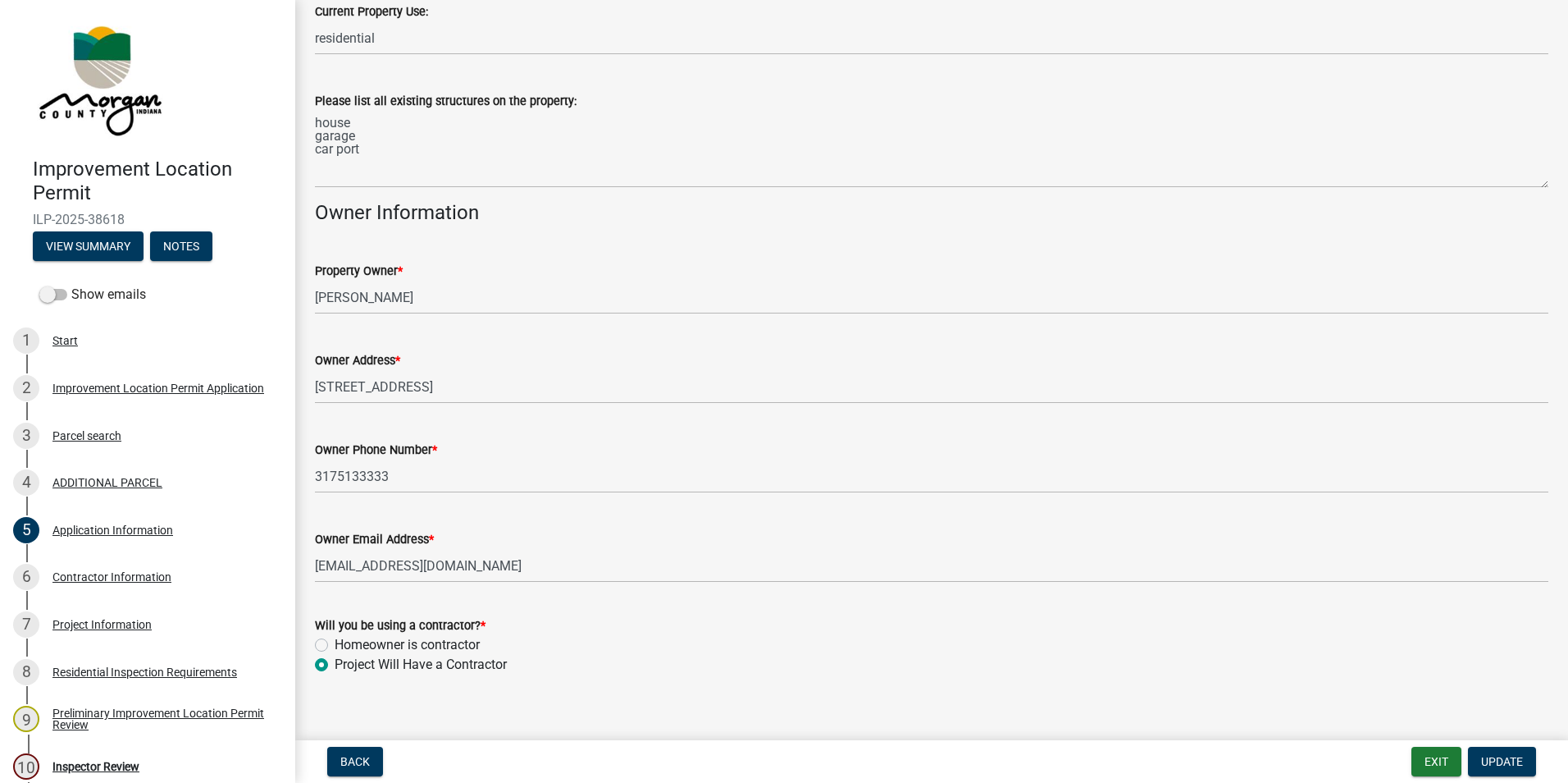
scroll to position [618, 0]
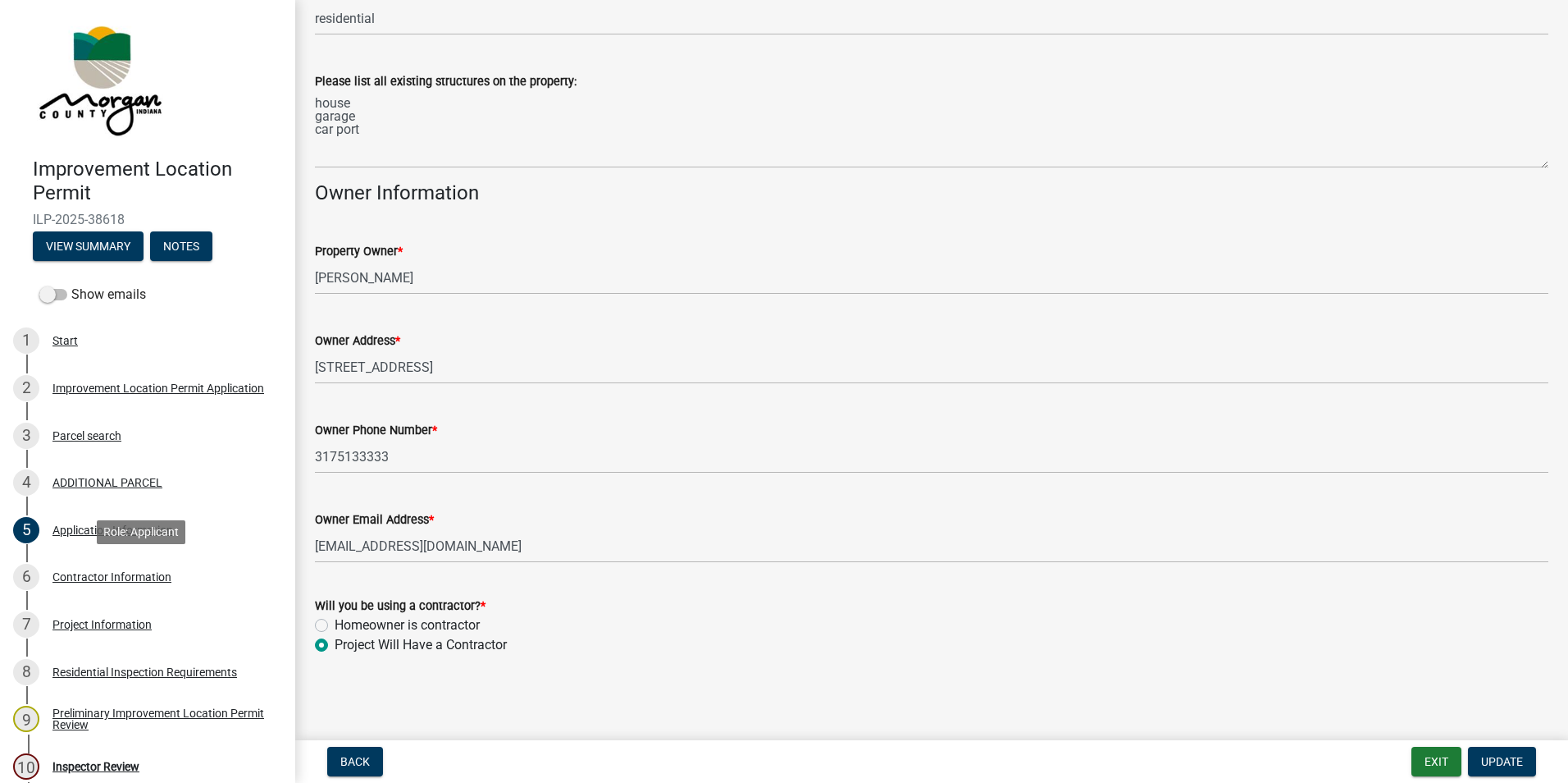
click at [65, 575] on div "Contractor Information" at bounding box center [111, 577] width 119 height 11
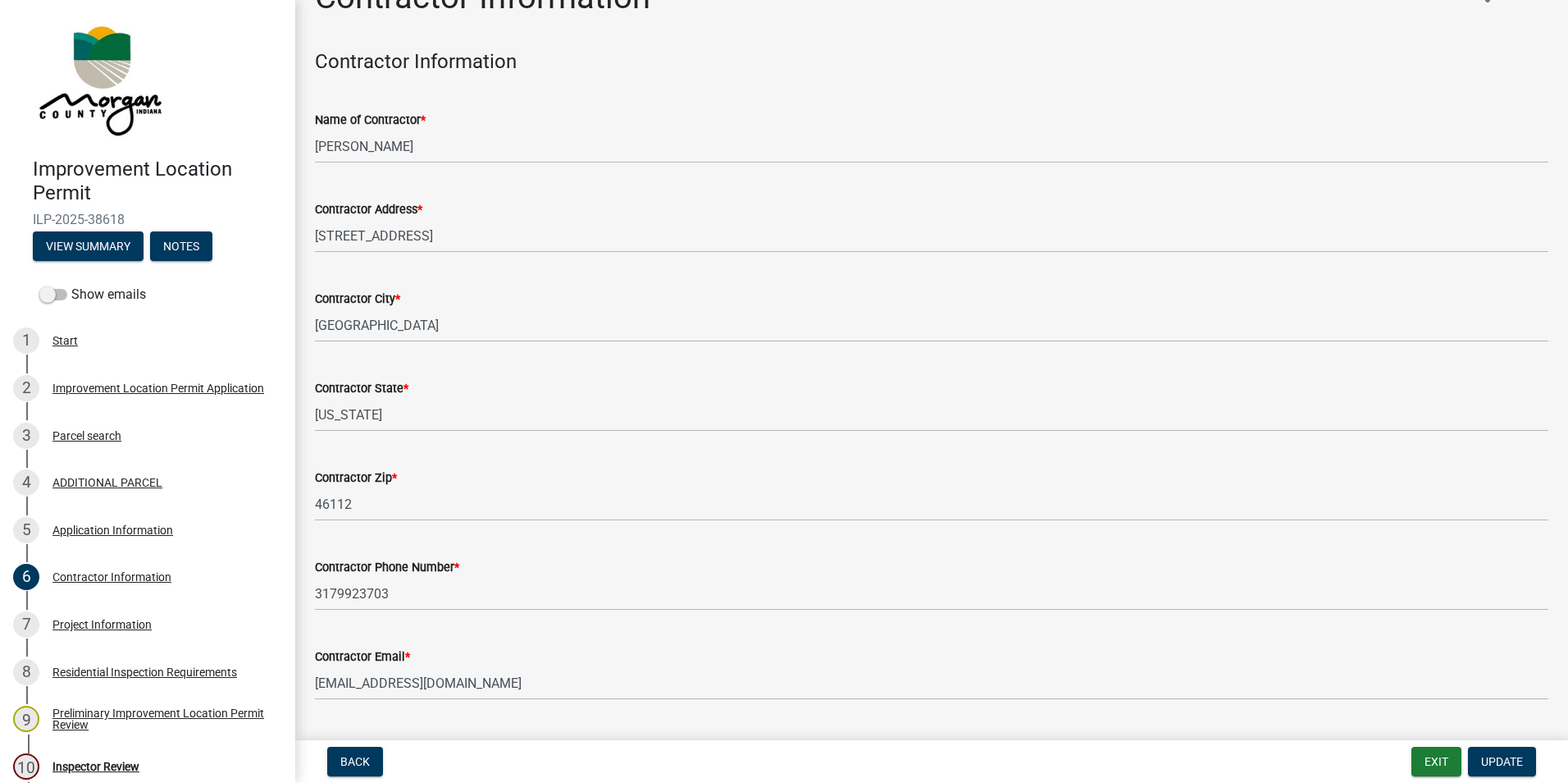
scroll to position [86, 0]
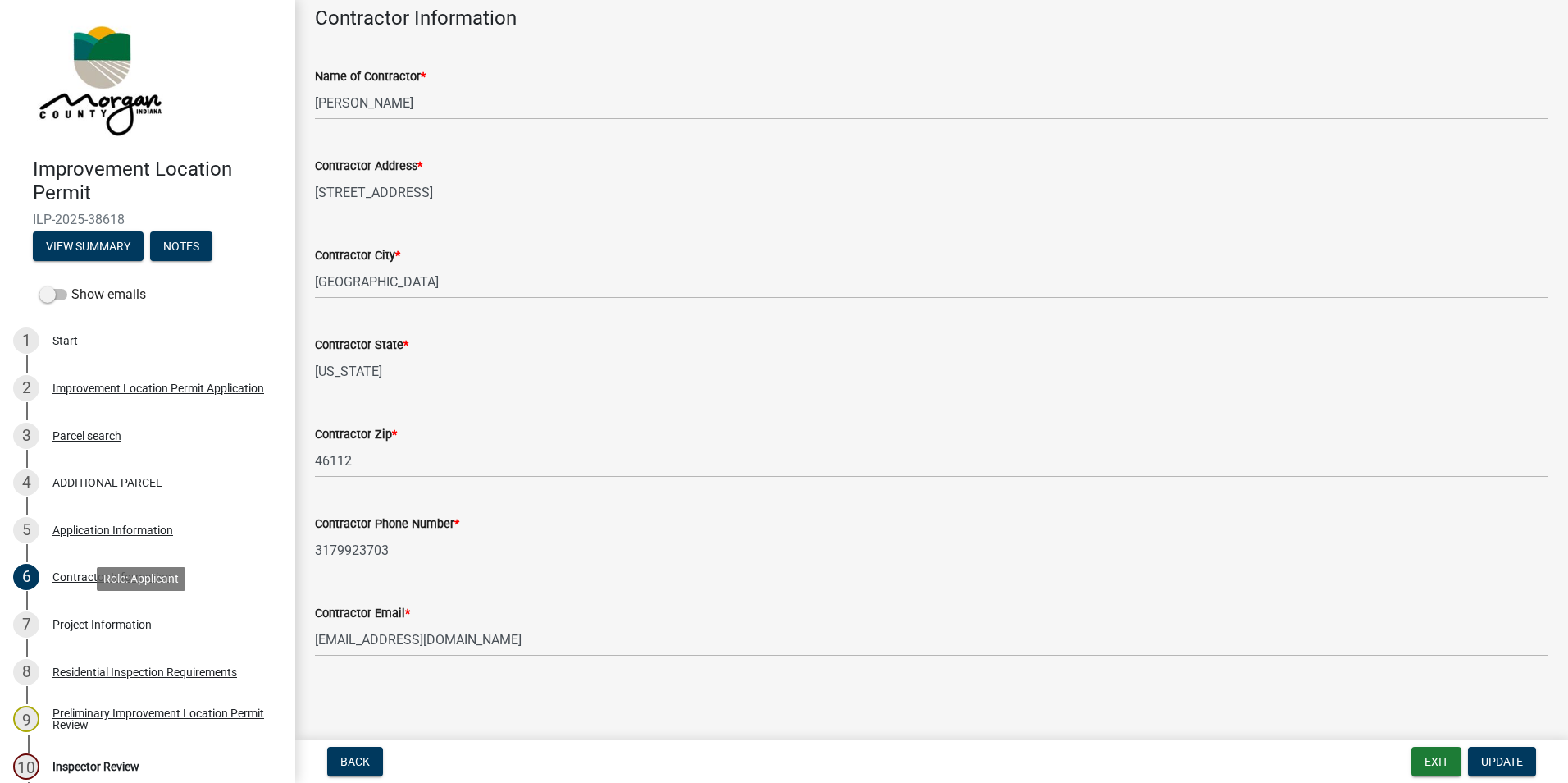
click at [119, 625] on div "Project Information" at bounding box center [102, 625] width 99 height 11
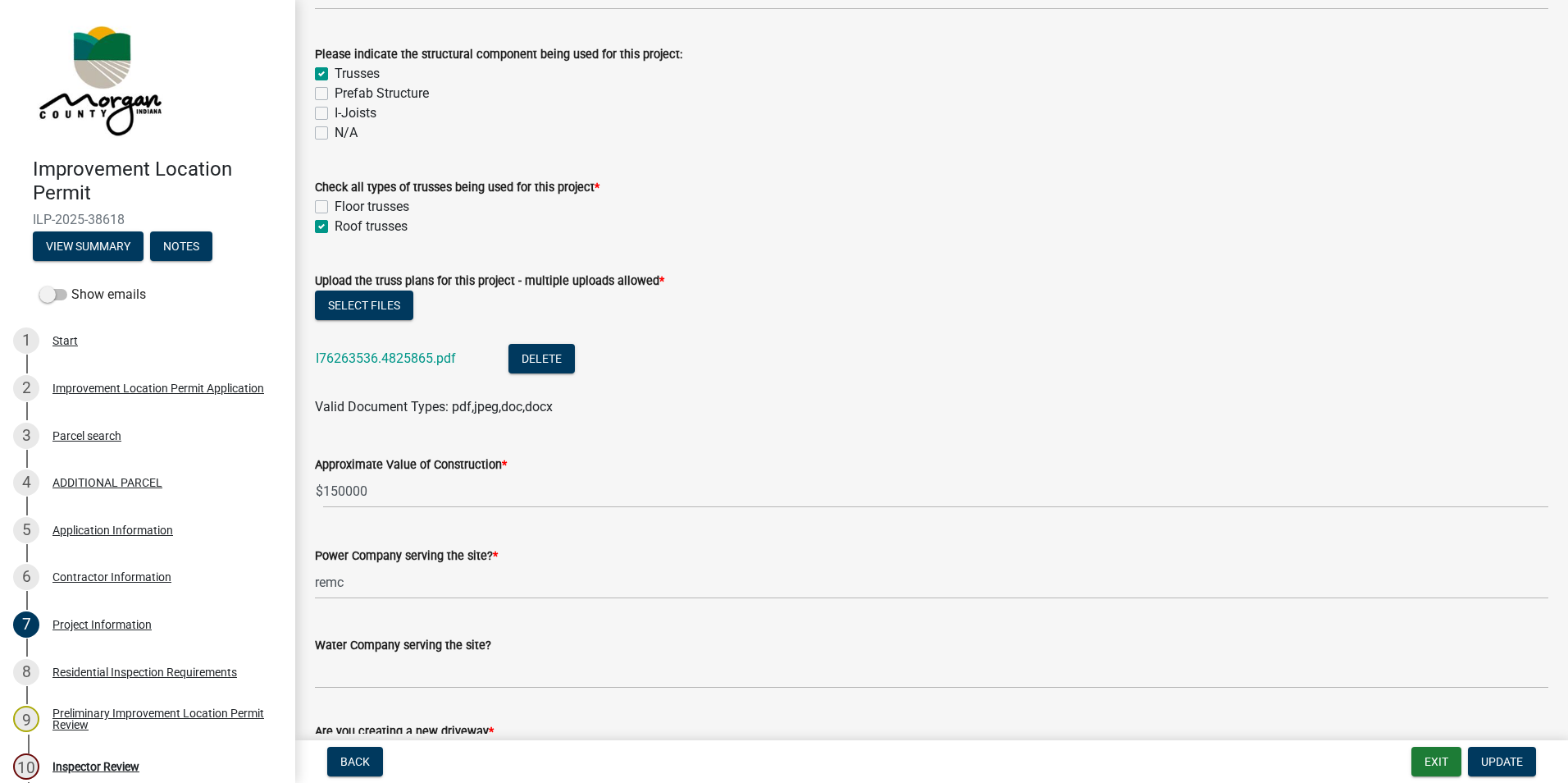
scroll to position [1559, 0]
click at [423, 358] on link "I76263536.4825865.pdf" at bounding box center [386, 357] width 140 height 15
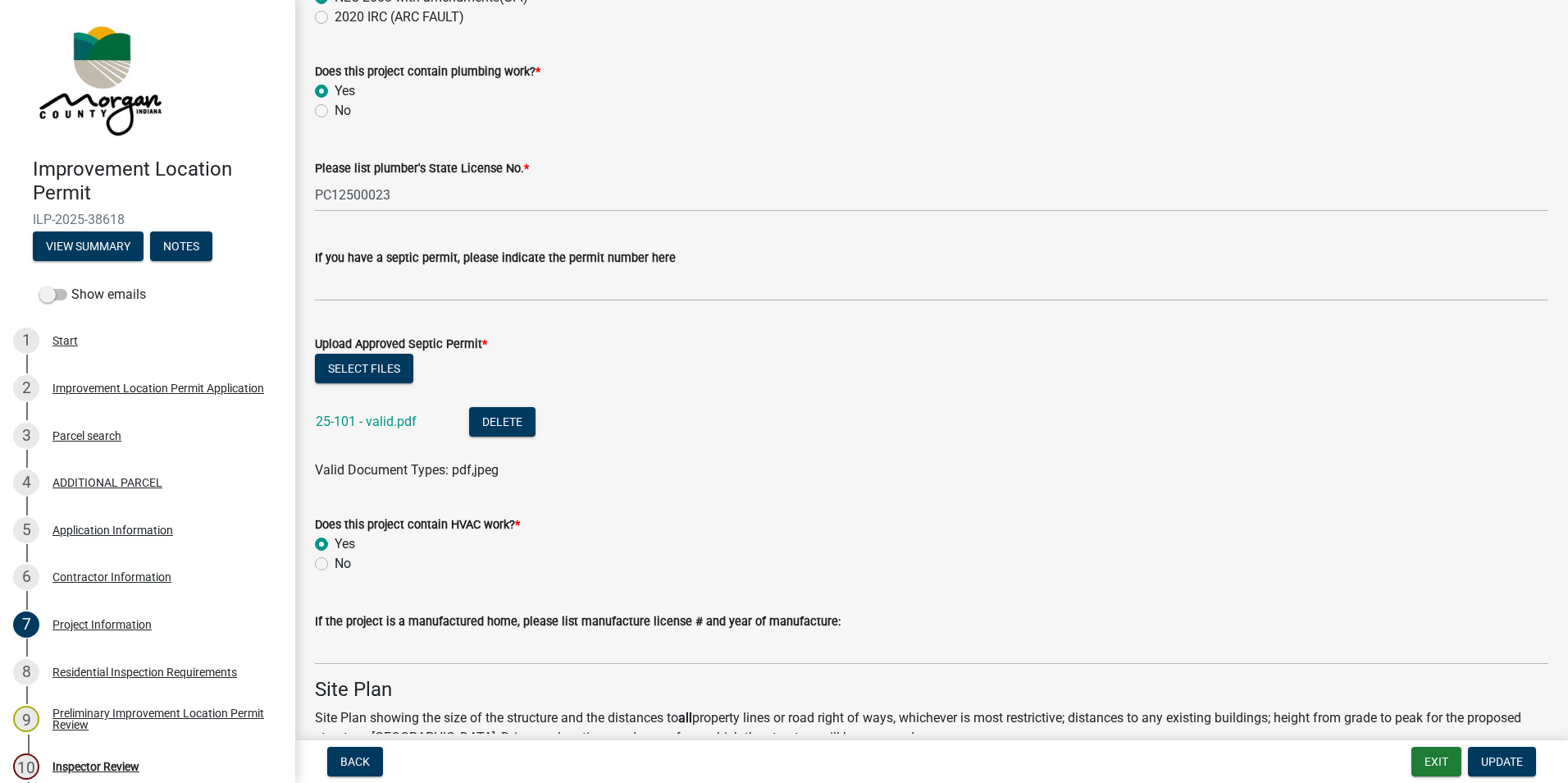
scroll to position [2708, 0]
click at [387, 419] on link "25-101 - valid.pdf" at bounding box center [367, 419] width 101 height 15
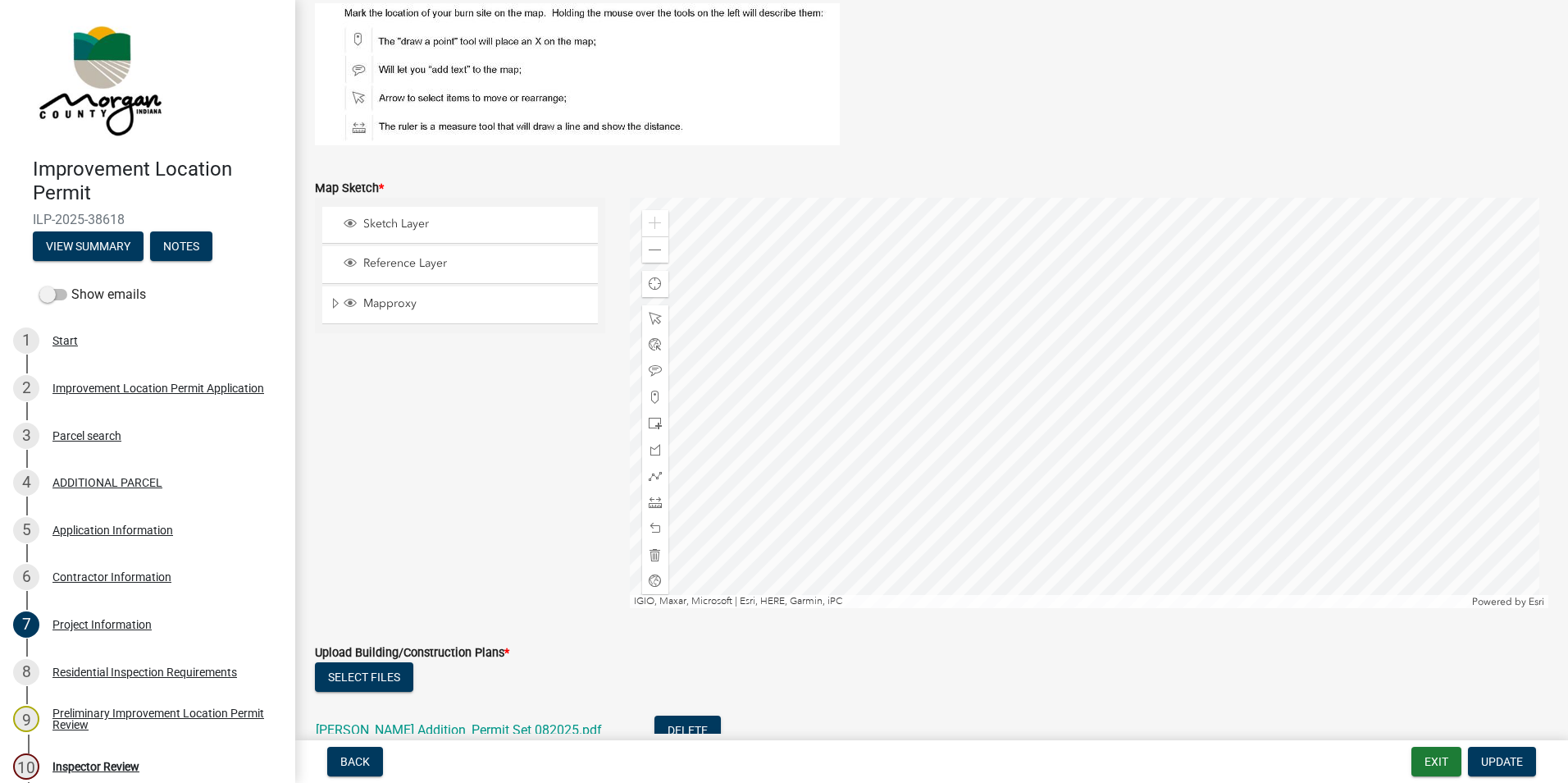
scroll to position [3611, 0]
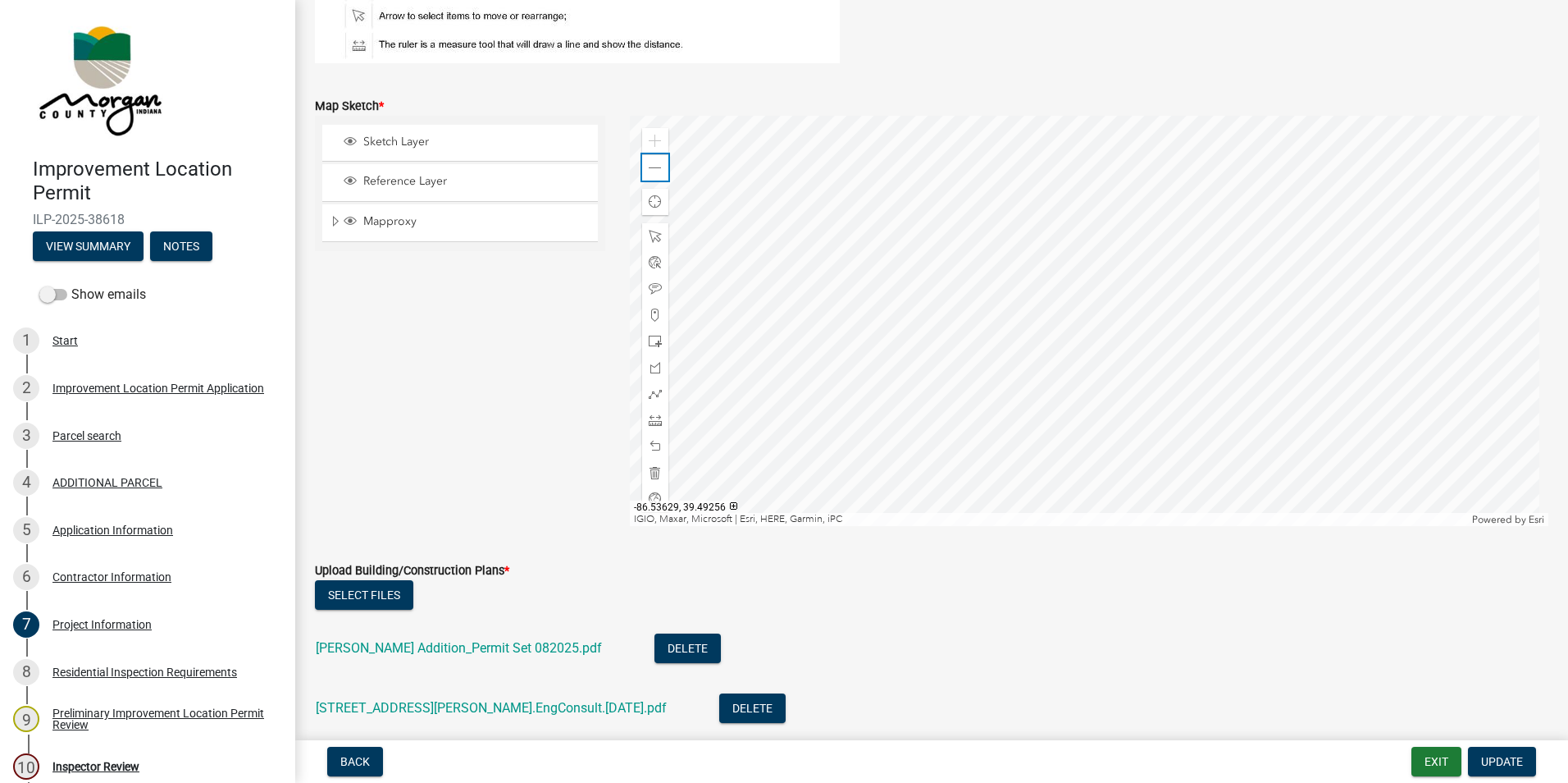
click at [651, 169] on span at bounding box center [655, 169] width 13 height 13
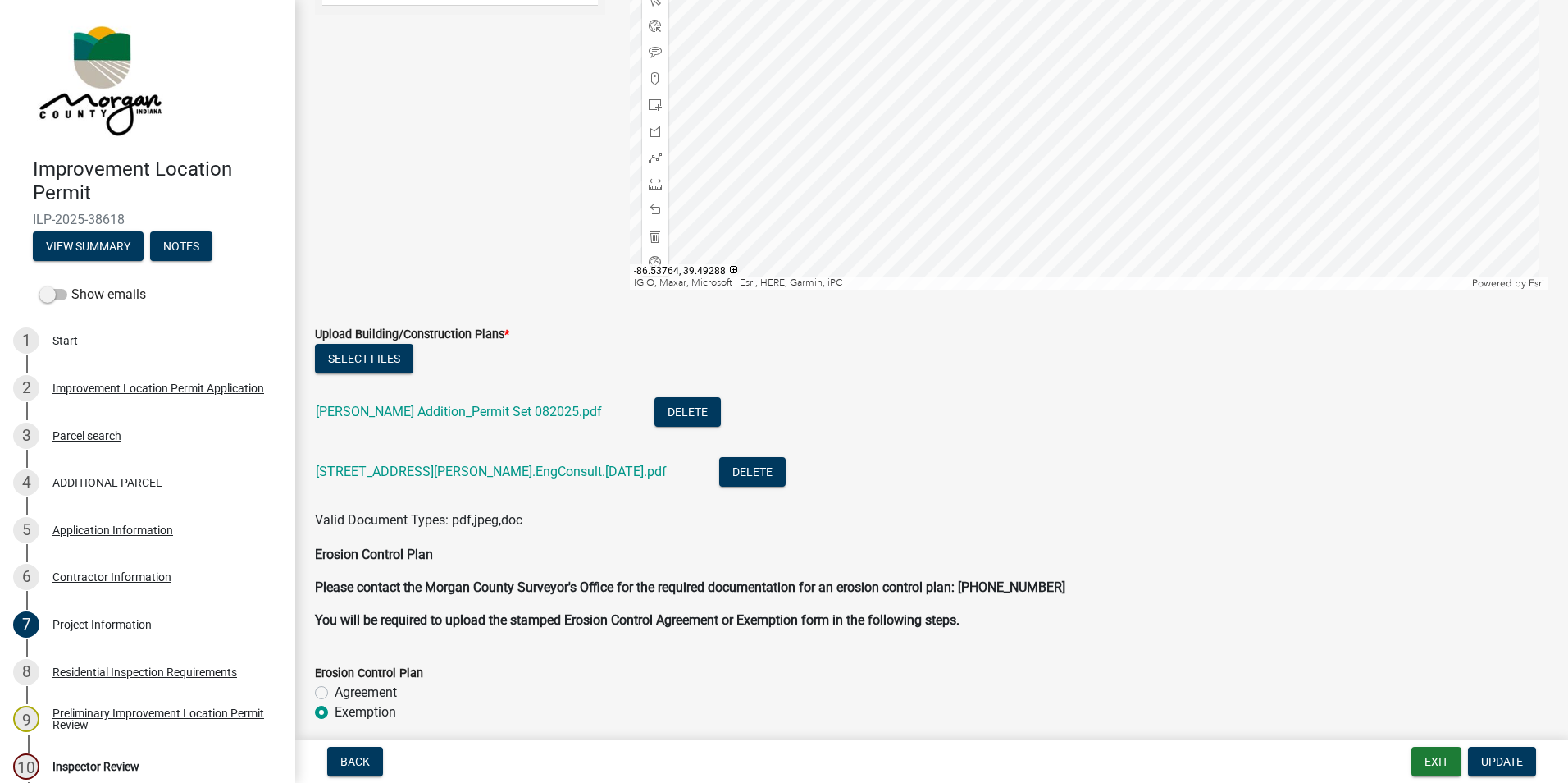
scroll to position [3857, 0]
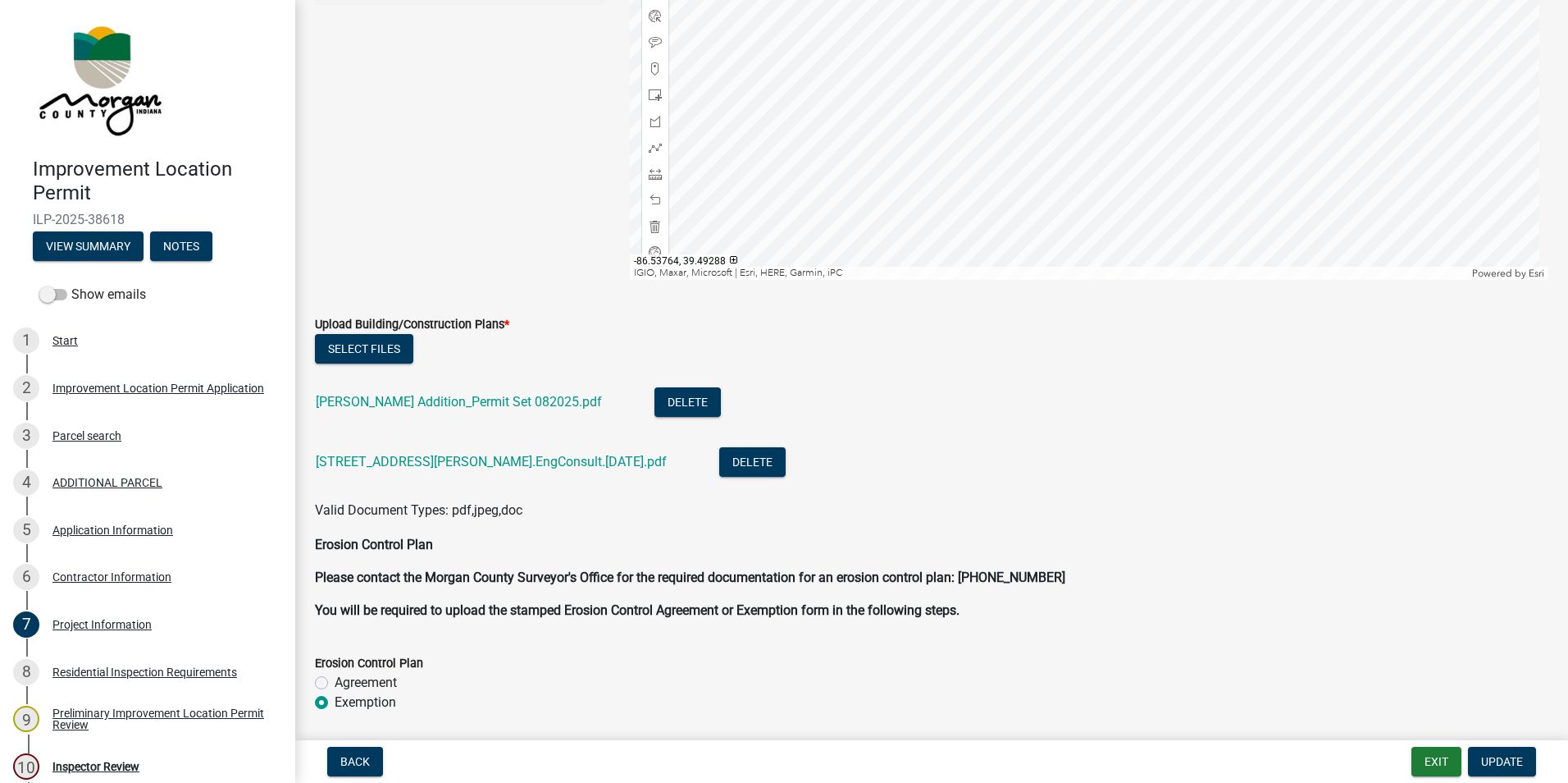
click at [466, 402] on link "[PERSON_NAME] Addition_Permit Set 082025.pdf" at bounding box center [459, 402] width 287 height 15
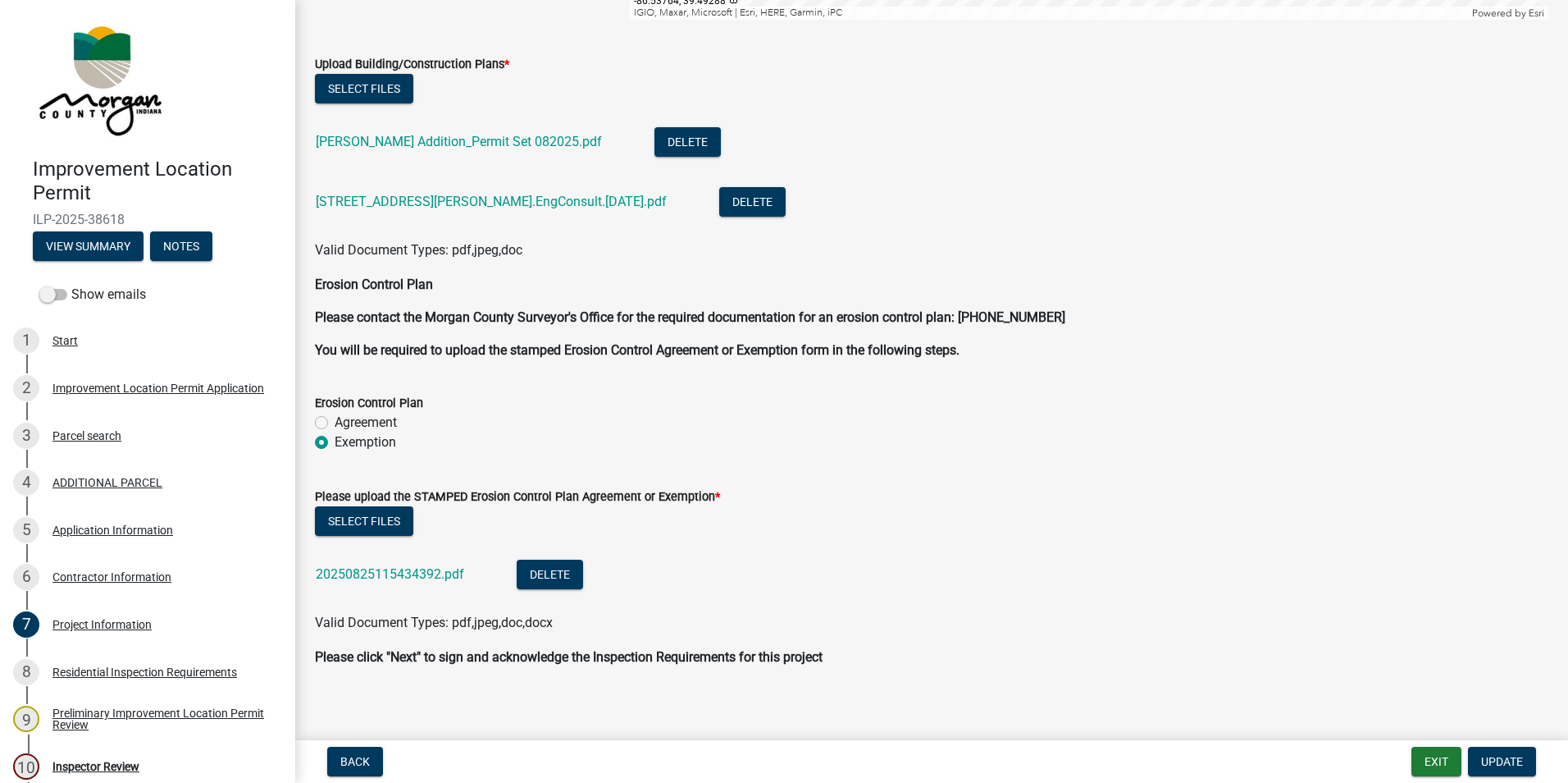
scroll to position [4128, 0]
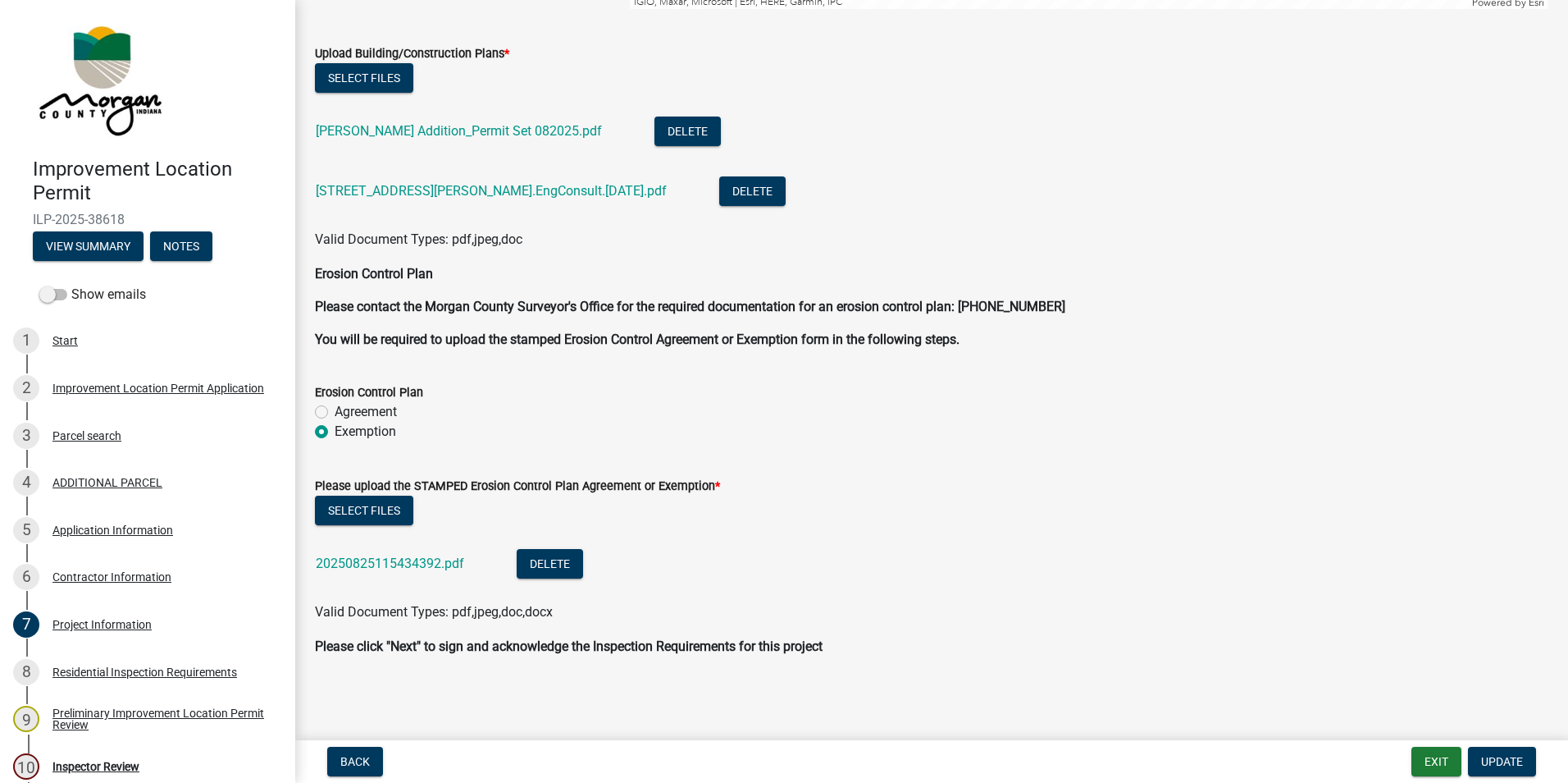
click at [407, 563] on link "20250825115434392.pdf" at bounding box center [390, 563] width 149 height 15
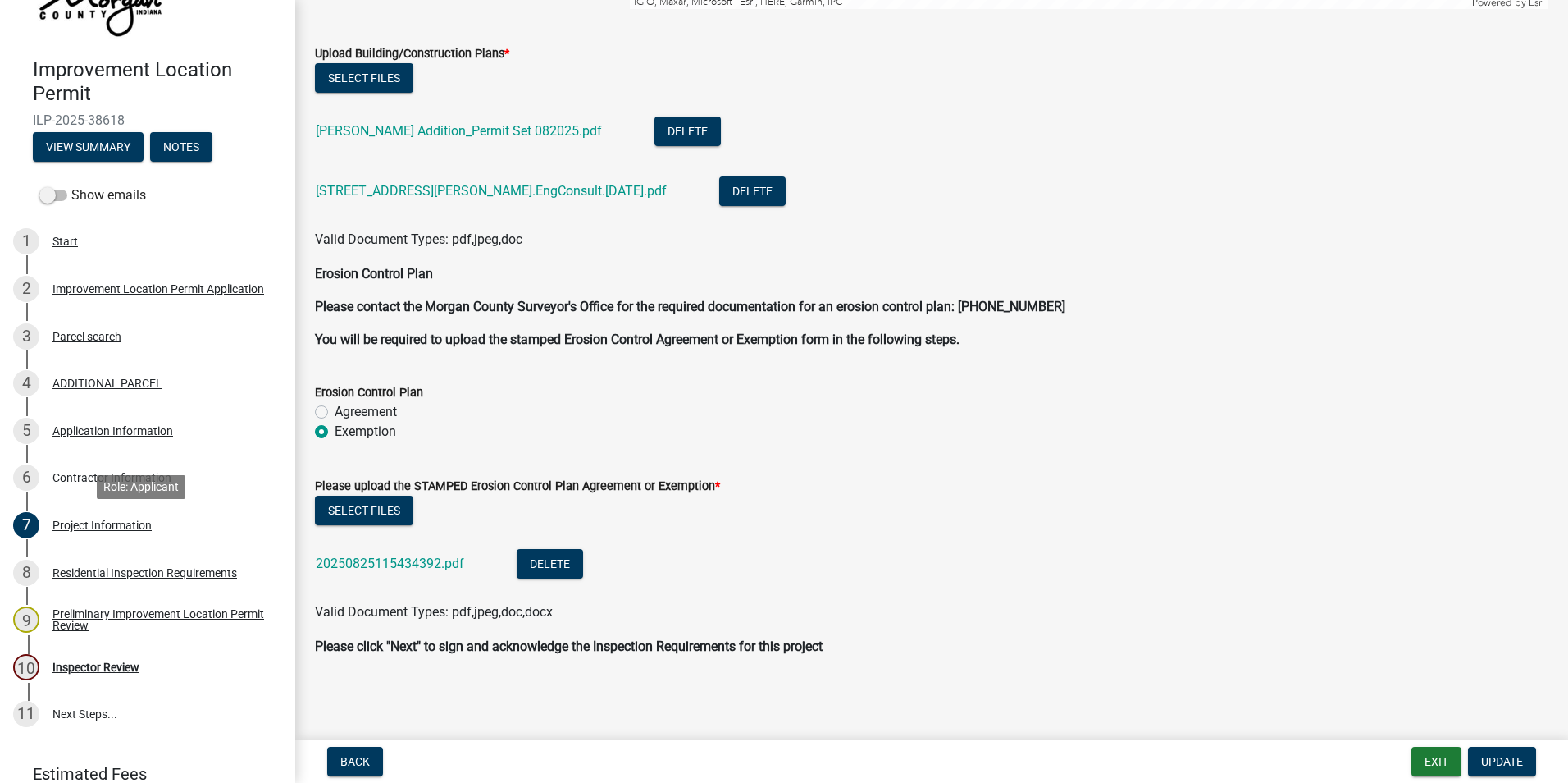
scroll to position [170, 0]
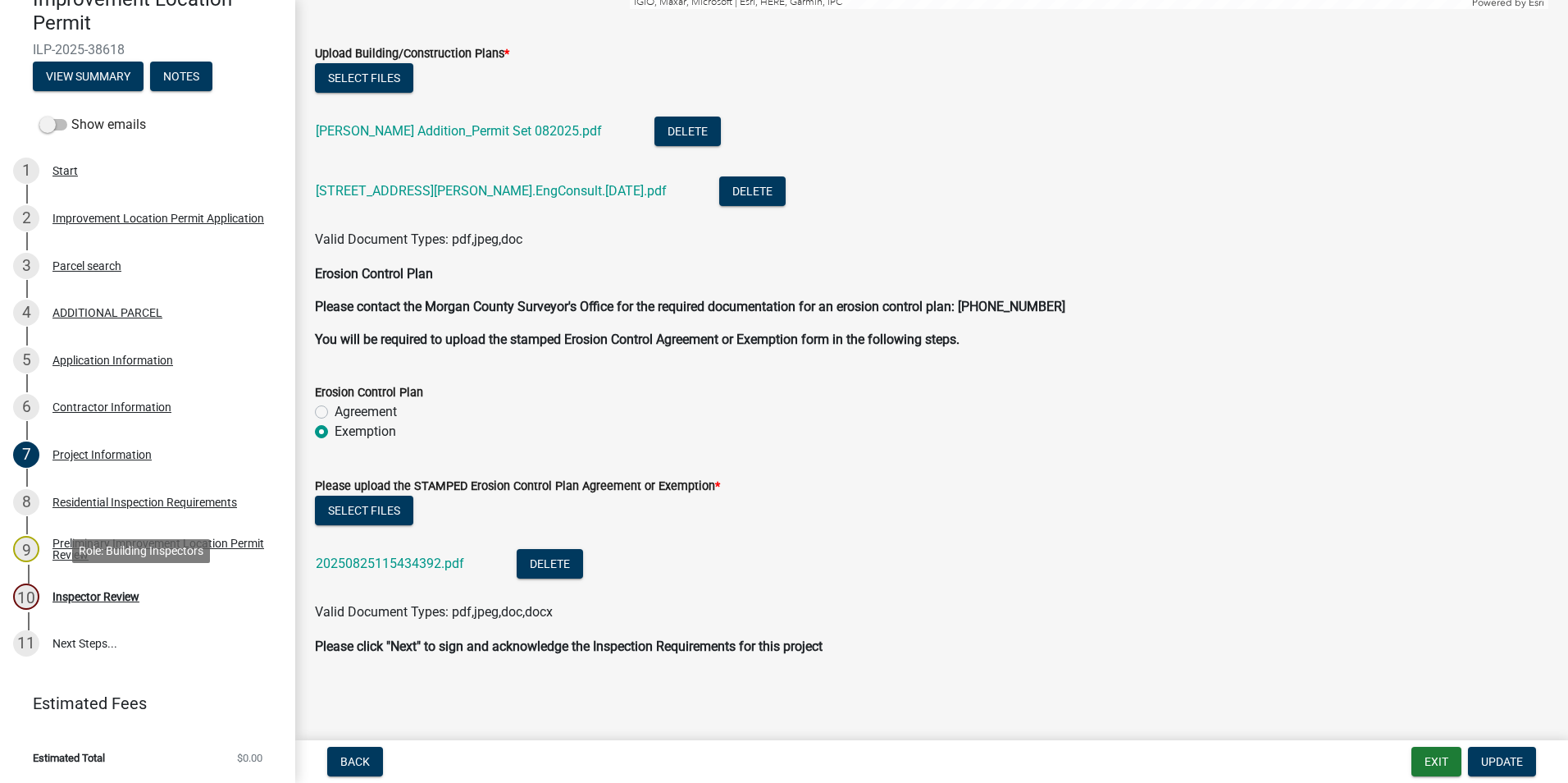
click at [89, 592] on div "Inspector Review" at bounding box center [95, 596] width 87 height 11
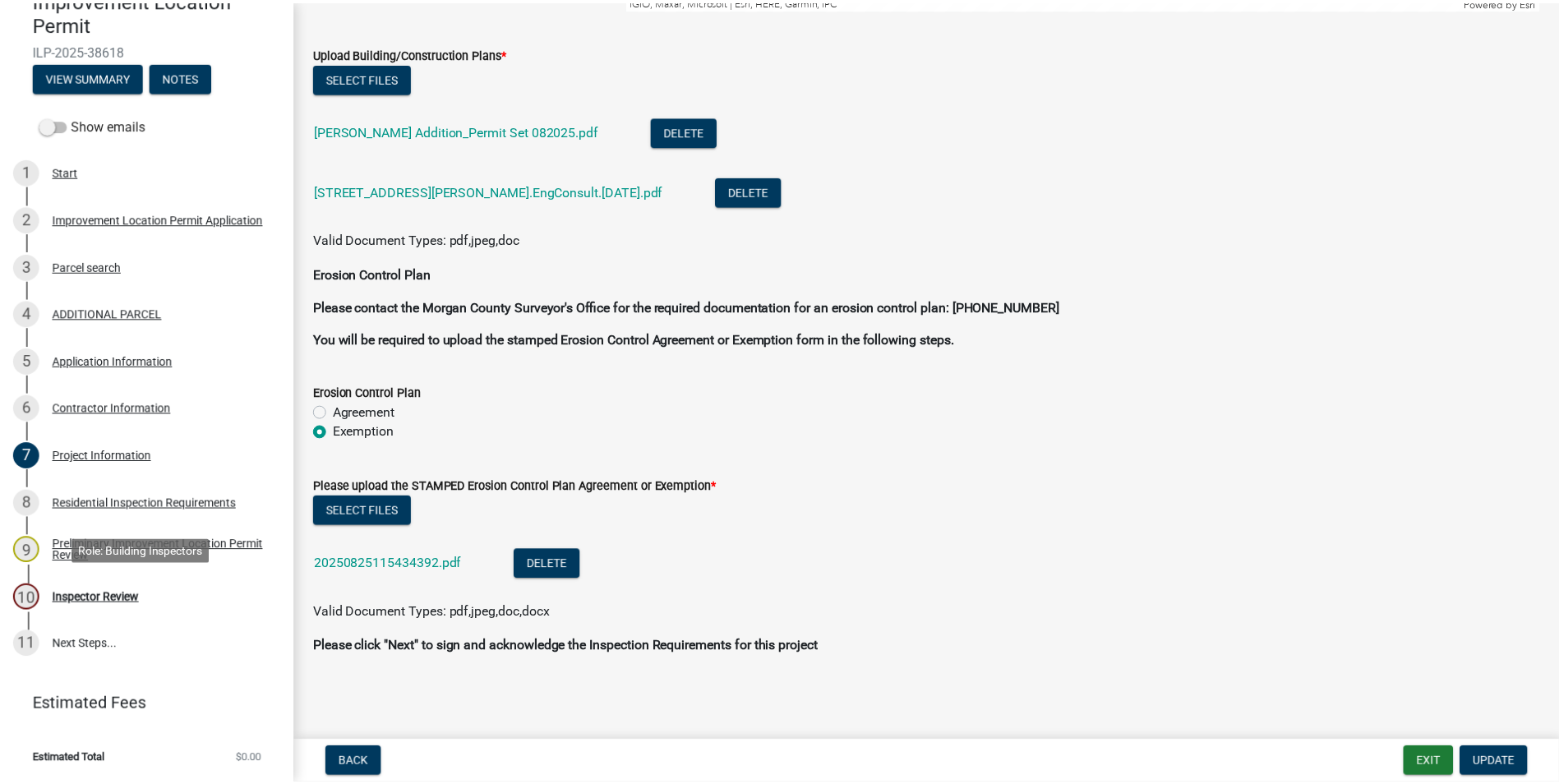
scroll to position [0, 0]
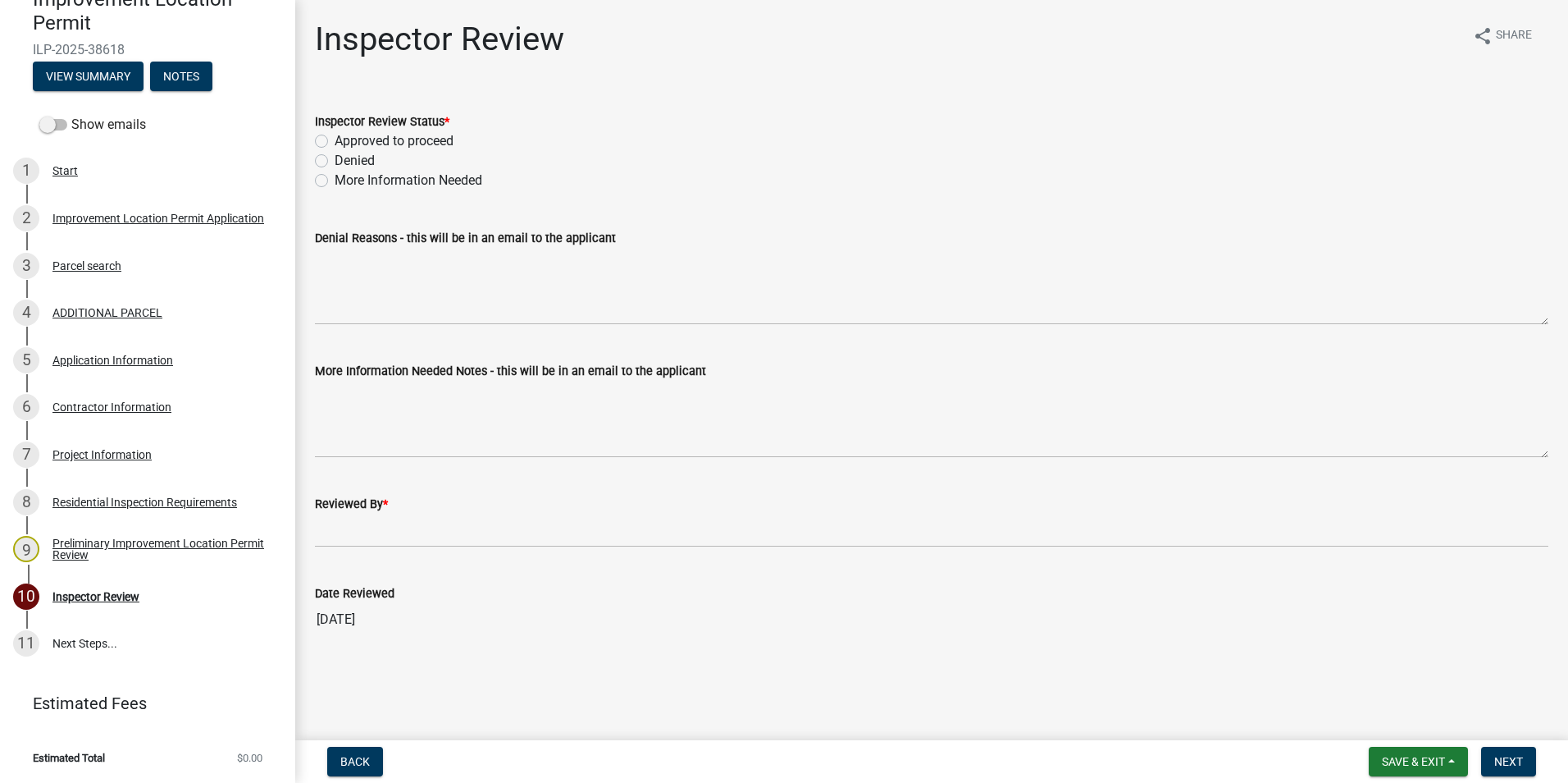
click at [335, 144] on label "Approved to proceed" at bounding box center [394, 141] width 119 height 20
click at [335, 142] on input "Approved to proceed" at bounding box center [340, 136] width 10 height 10
radio input "true"
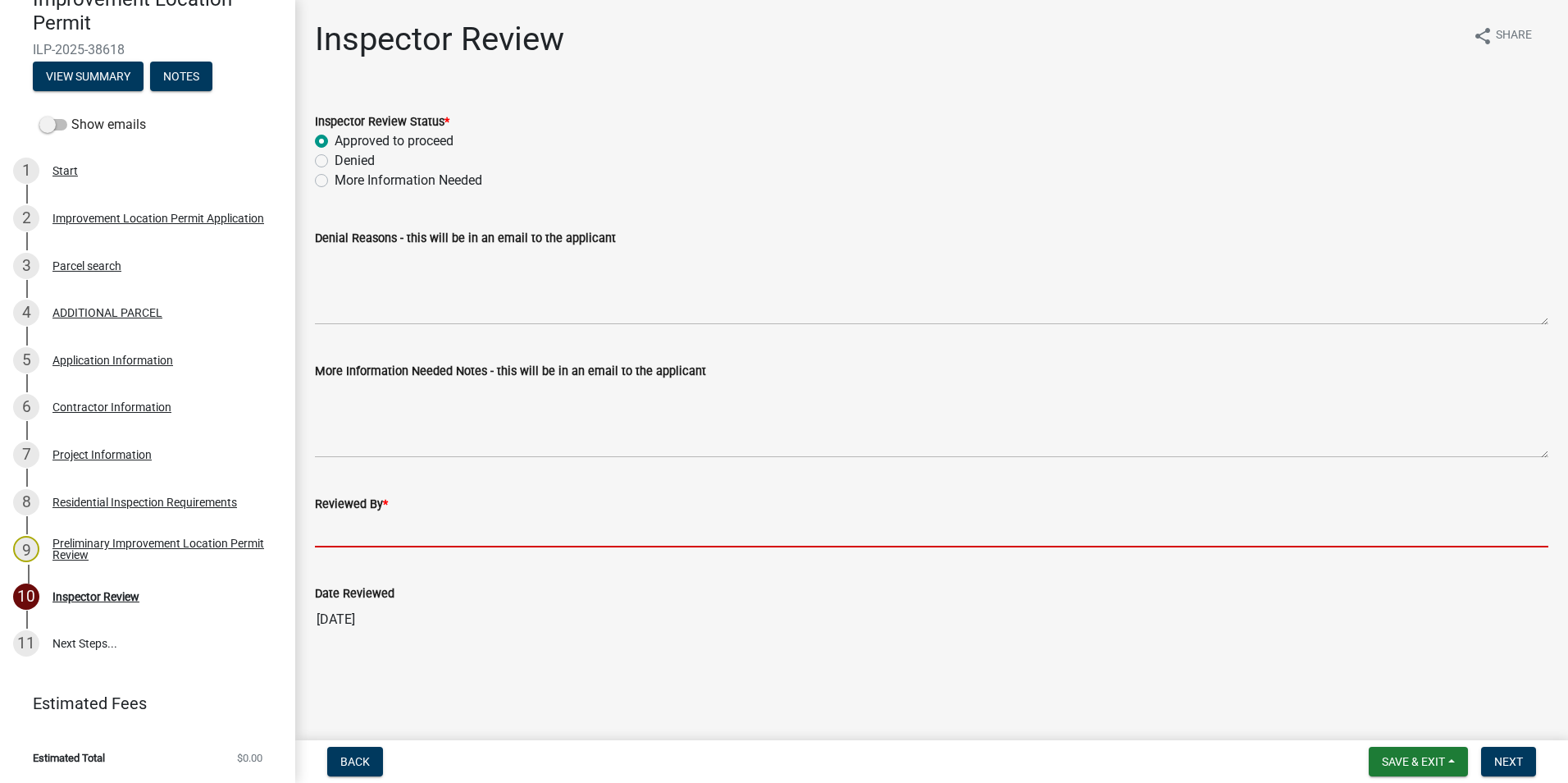
click at [351, 533] on input "Reviewed By *" at bounding box center [932, 530] width 1234 height 33
type input "AFM"
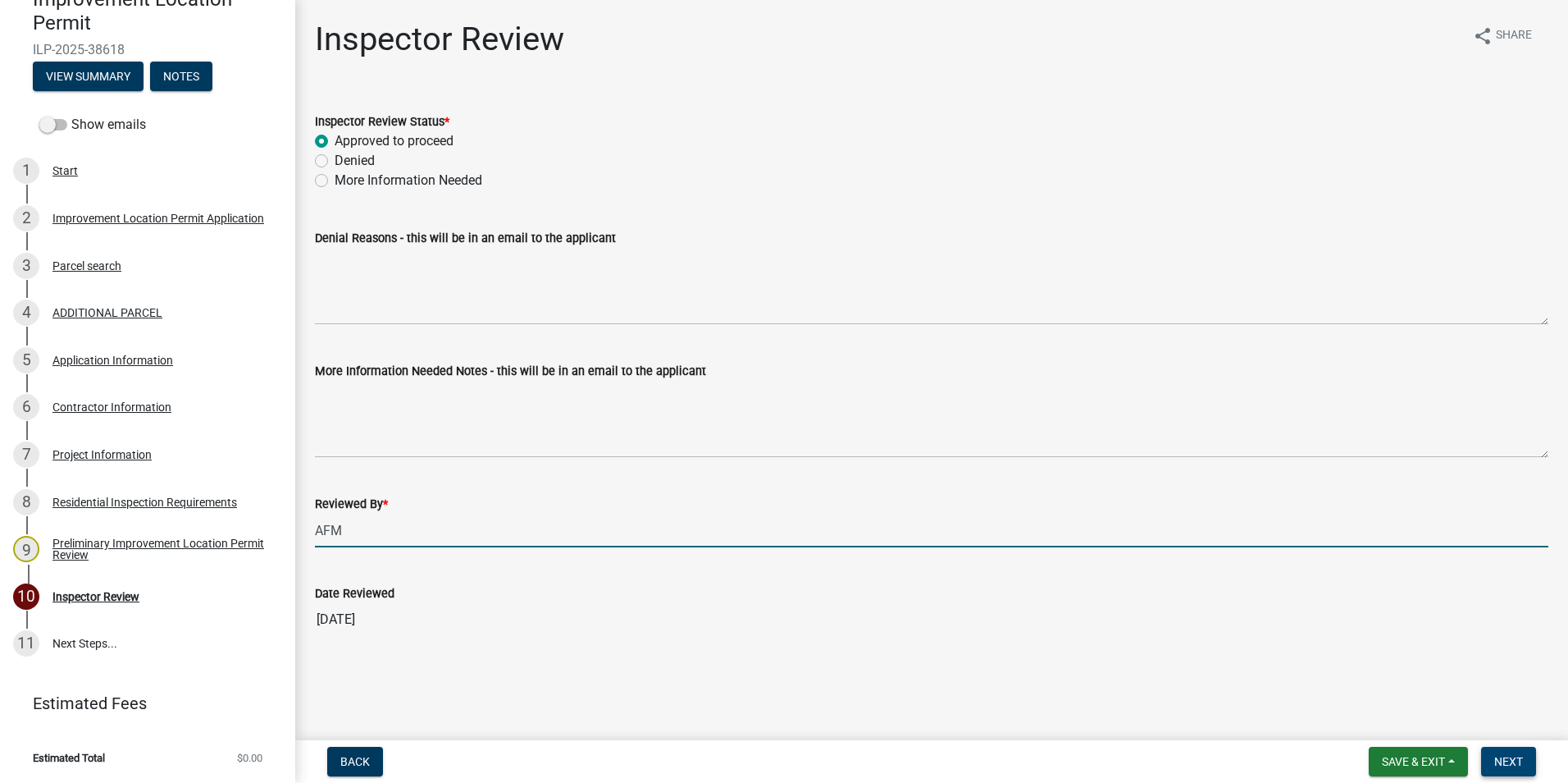
click at [1499, 757] on span "Next" at bounding box center [1509, 762] width 29 height 13
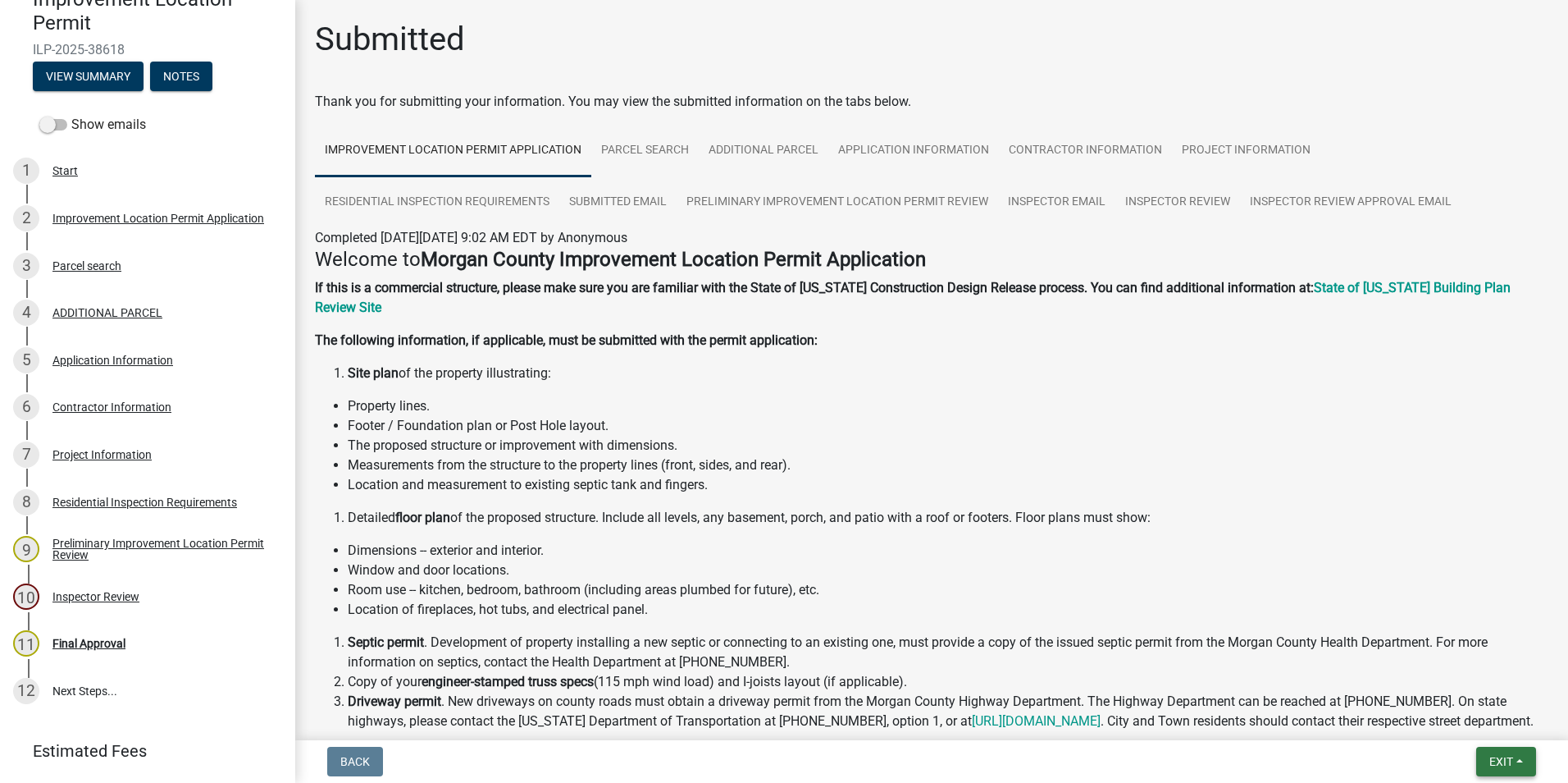
click at [1500, 756] on span "Exit" at bounding box center [1501, 762] width 24 height 13
click at [1460, 717] on button "Save & Exit" at bounding box center [1471, 718] width 131 height 39
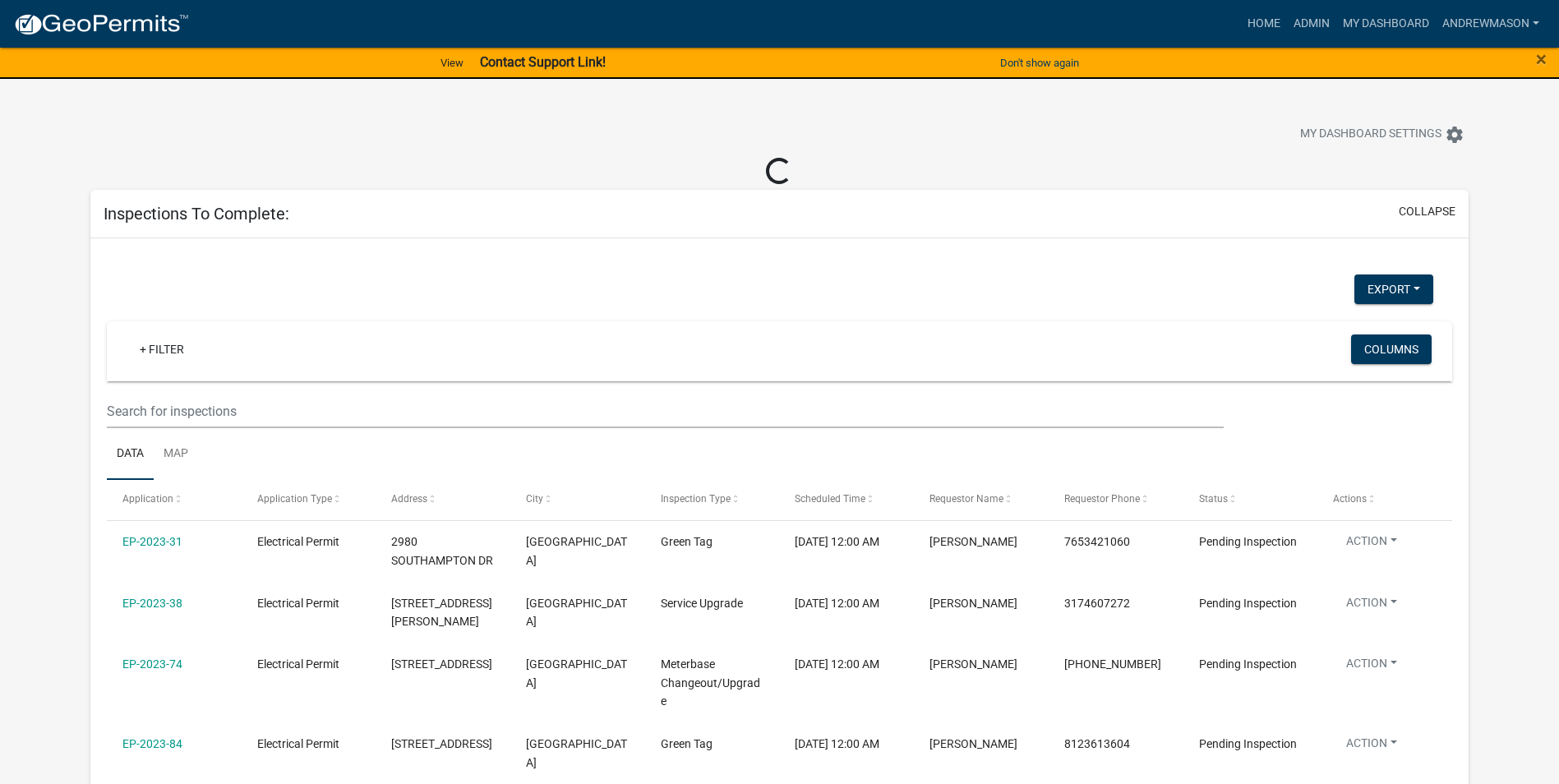
select select "3: 100"
